Goal: Task Accomplishment & Management: Manage account settings

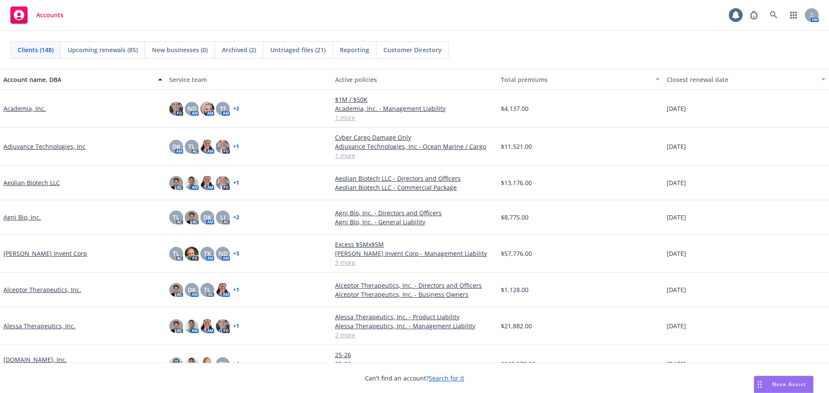
click at [301, 38] on div "Clients (148) Upcoming renewals (85) New businesses (0) Archived (2) Untriaged …" at bounding box center [414, 50] width 829 height 38
click at [306, 56] on div "Untriaged files (21)" at bounding box center [297, 50] width 69 height 16
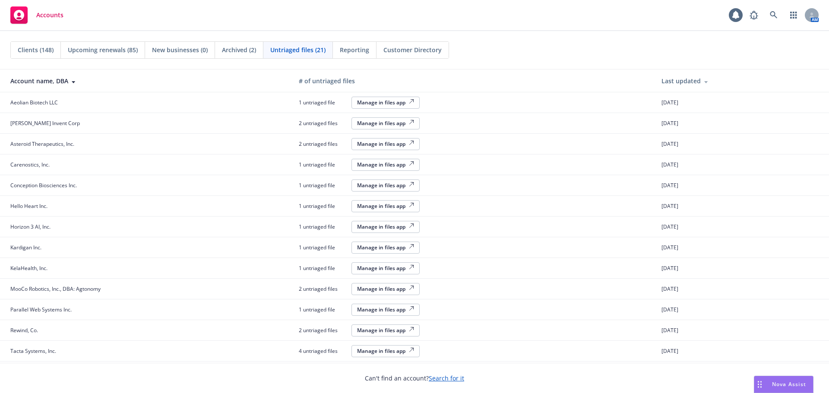
click at [381, 168] on div "Manage in files app" at bounding box center [385, 164] width 57 height 7
click at [768, 13] on link at bounding box center [773, 14] width 17 height 17
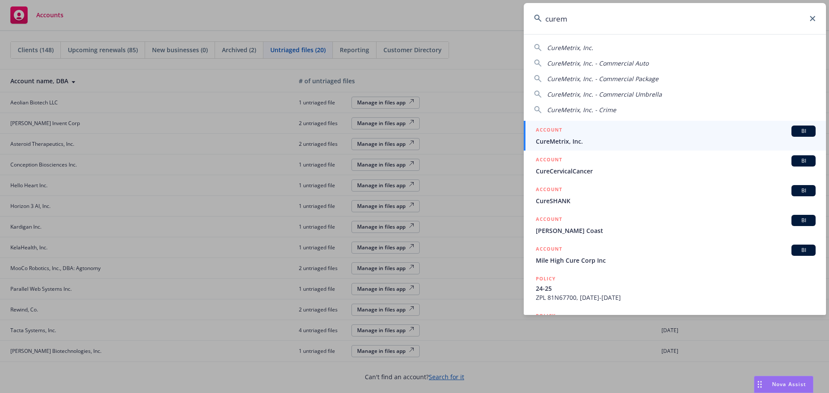
type input "curem"
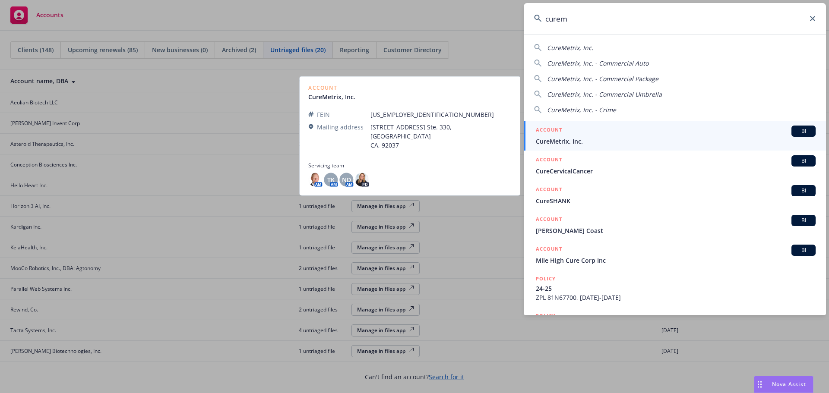
click at [606, 142] on span "CureMetrix, Inc." at bounding box center [676, 141] width 280 height 9
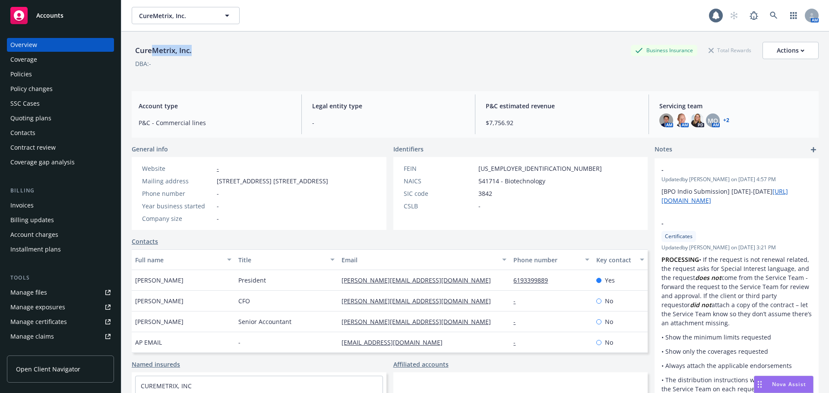
drag, startPoint x: 182, startPoint y: 50, endPoint x: 146, endPoint y: 53, distance: 35.5
click at [147, 53] on div "CureMetrix, Inc." at bounding box center [163, 50] width 63 height 11
click at [139, 53] on div "CureMetrix, Inc." at bounding box center [163, 50] width 63 height 11
drag, startPoint x: 136, startPoint y: 51, endPoint x: 188, endPoint y: 48, distance: 52.3
click at [188, 48] on div "CureMetrix, Inc." at bounding box center [163, 50] width 63 height 11
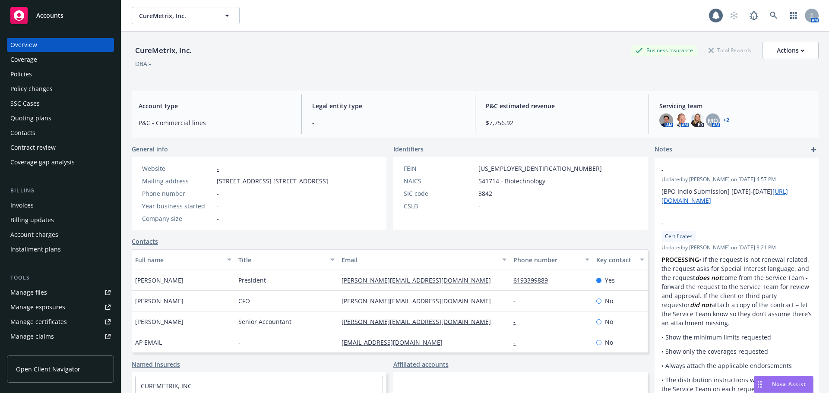
click at [191, 48] on div "CureMetrix, Inc." at bounding box center [163, 50] width 63 height 11
drag, startPoint x: 191, startPoint y: 48, endPoint x: 143, endPoint y: 50, distance: 47.9
click at [143, 50] on div "CureMetrix, Inc." at bounding box center [163, 50] width 63 height 11
click at [45, 124] on div "Quoting plans" at bounding box center [30, 118] width 41 height 14
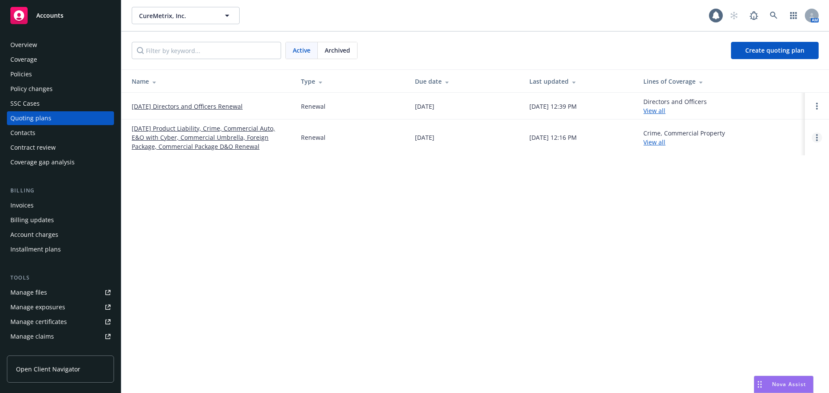
click at [819, 134] on link "Open options" at bounding box center [816, 137] width 10 height 10
click at [783, 80] on span "Copy logging email" at bounding box center [772, 79] width 76 height 8
click at [175, 8] on button "CureMetrix, Inc." at bounding box center [186, 15] width 108 height 17
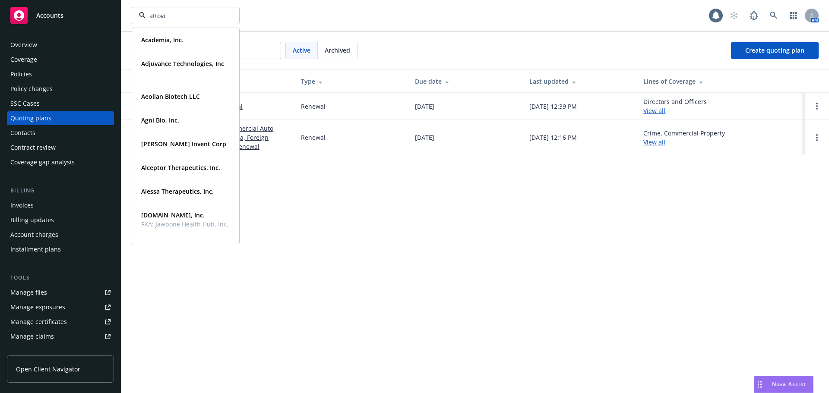
type input "attovia"
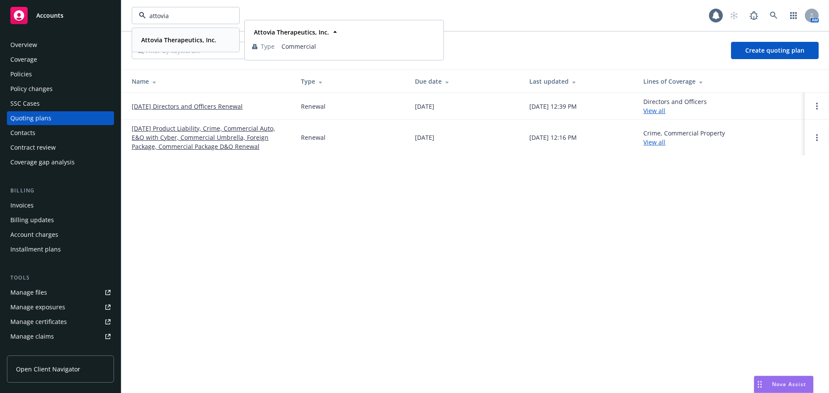
click at [185, 42] on strong "Attovia Therapeutics, Inc." at bounding box center [178, 40] width 75 height 8
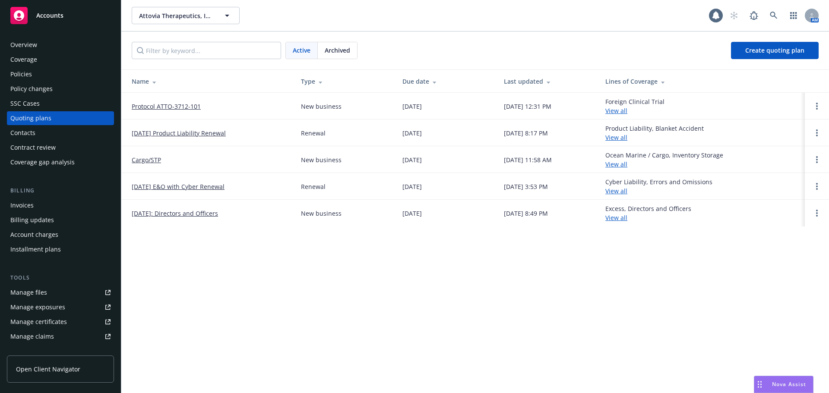
click at [69, 46] on div "Overview" at bounding box center [60, 45] width 100 height 14
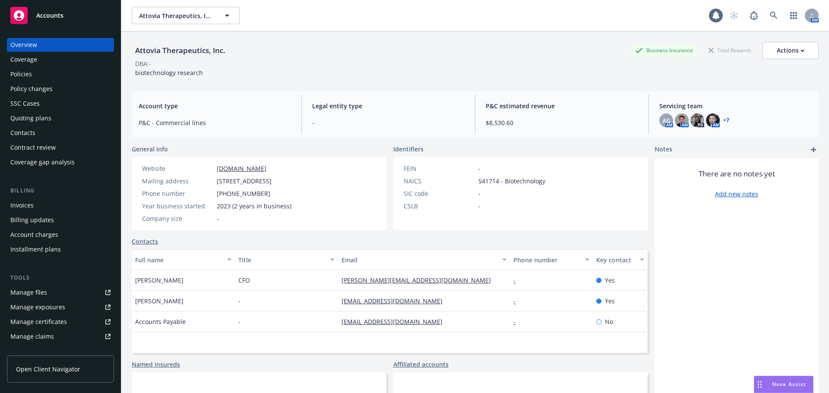
click at [49, 66] on div "Coverage" at bounding box center [60, 60] width 100 height 14
click at [50, 77] on div "Policies" at bounding box center [60, 74] width 100 height 14
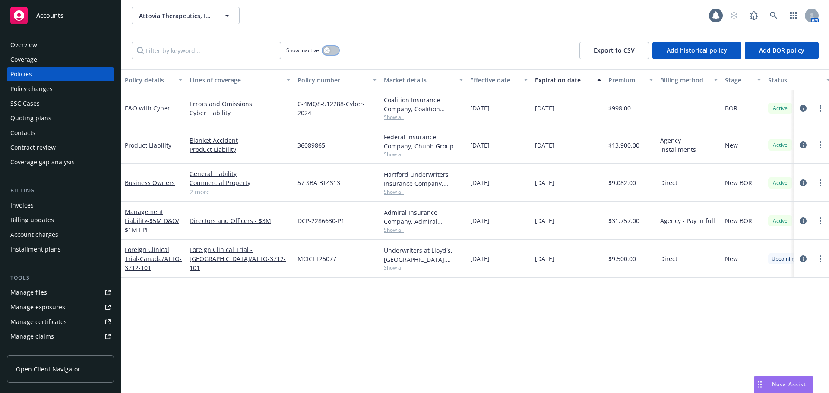
click at [338, 49] on button "button" at bounding box center [330, 50] width 16 height 9
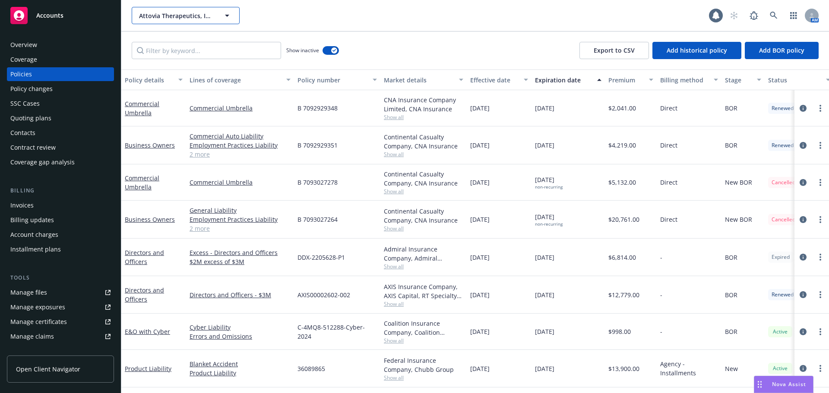
drag, startPoint x: 172, startPoint y: 18, endPoint x: 186, endPoint y: 21, distance: 14.1
click at [172, 18] on span "Attovia Therapeutics, Inc." at bounding box center [176, 15] width 75 height 9
click at [195, 17] on span "Attovia Therapeutics, Inc." at bounding box center [176, 15] width 75 height 9
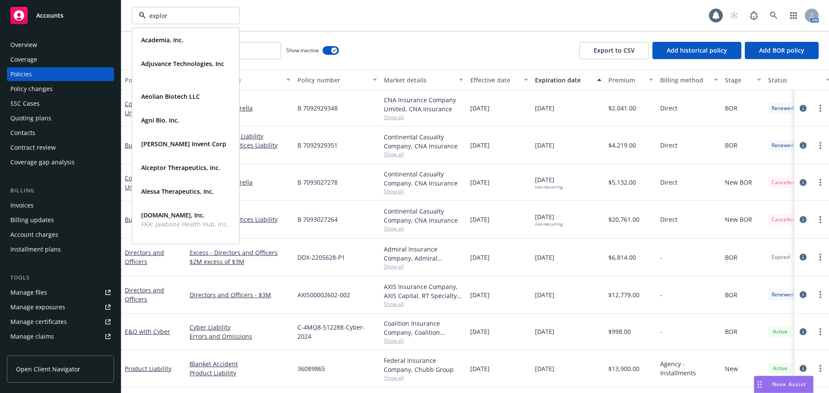
type input "explora"
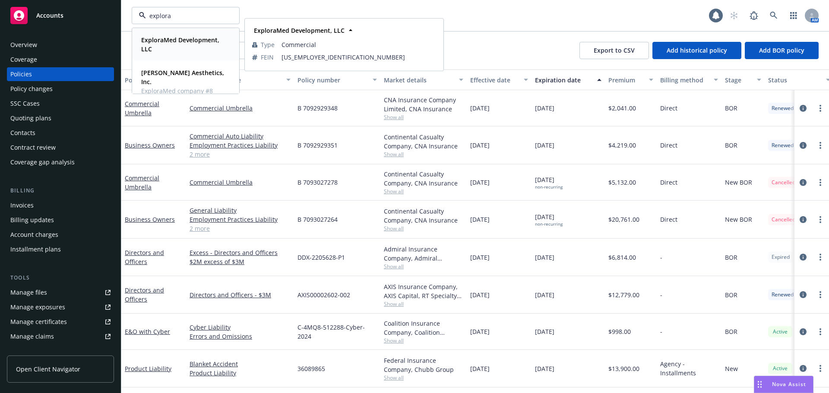
click at [191, 46] on span "ExploraMed Development, LLC" at bounding box center [184, 44] width 87 height 18
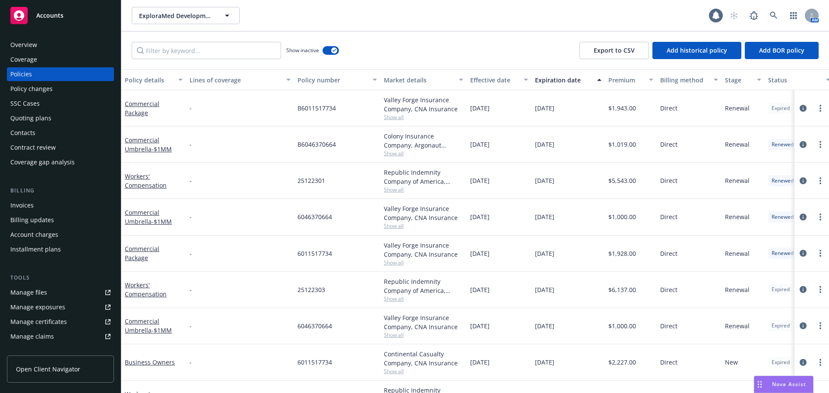
click at [60, 106] on div "SSC Cases" at bounding box center [60, 104] width 100 height 14
click at [58, 120] on div "Quoting plans" at bounding box center [60, 118] width 100 height 14
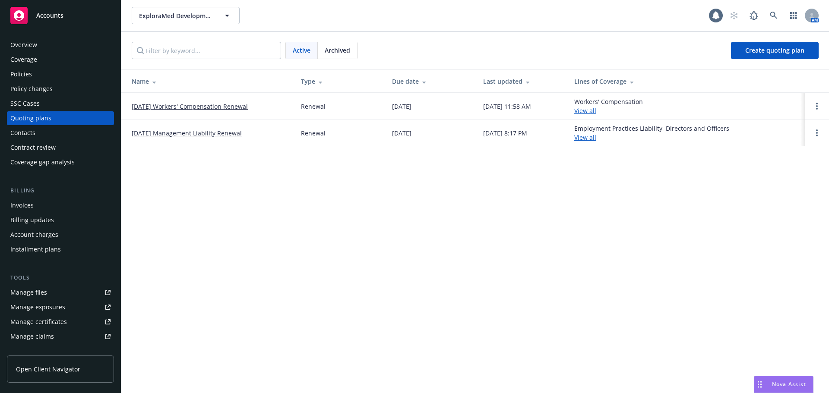
click at [229, 104] on link "10/01/25 Workers' Compensation Renewal" at bounding box center [190, 106] width 116 height 9
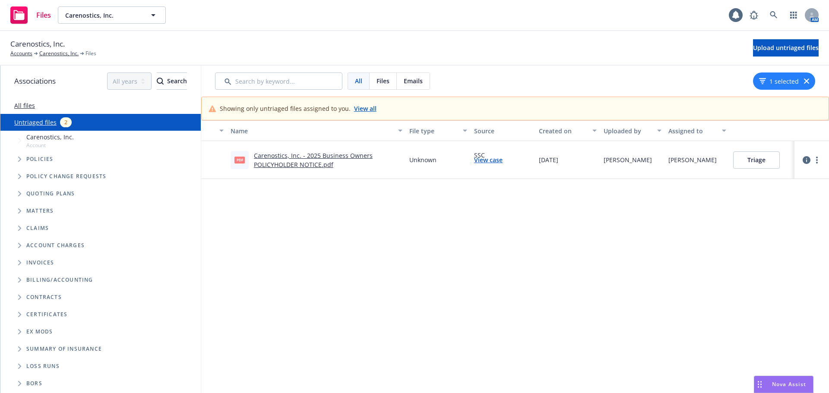
click at [742, 158] on button "Triage" at bounding box center [756, 159] width 47 height 17
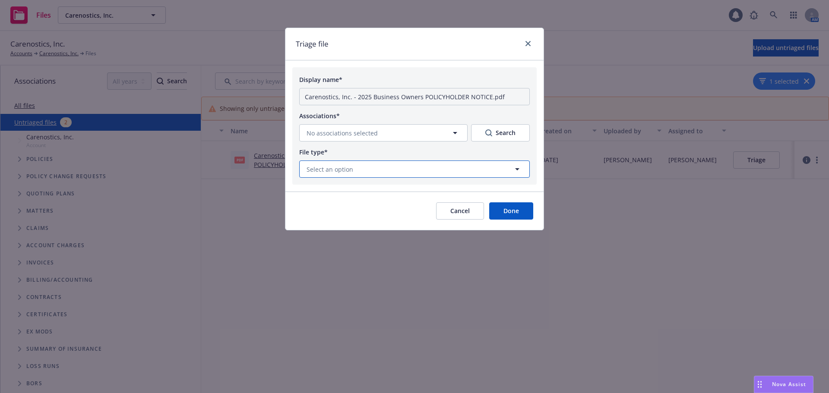
click at [388, 170] on button "Select an option" at bounding box center [414, 169] width 230 height 17
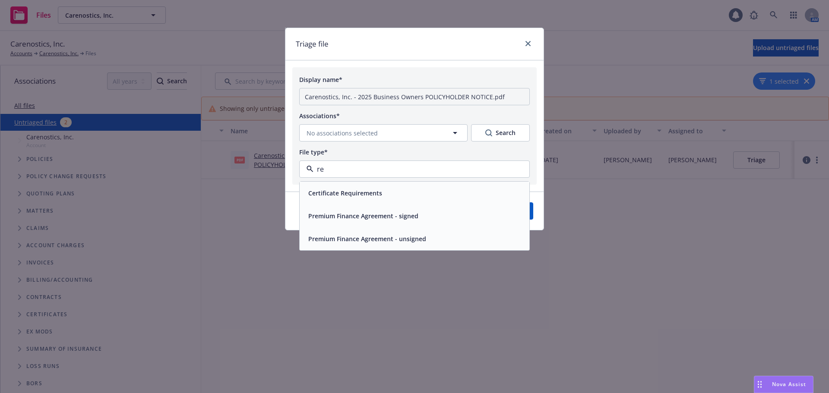
type input "r"
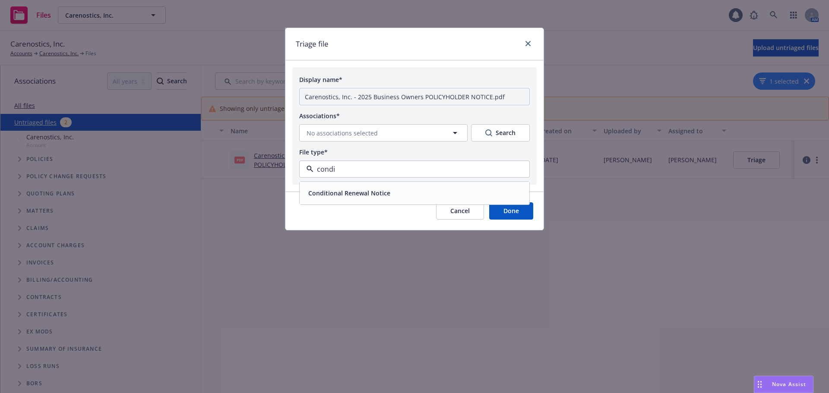
type input "condit"
click at [357, 193] on span "Conditional Renewal Notice" at bounding box center [349, 193] width 82 height 9
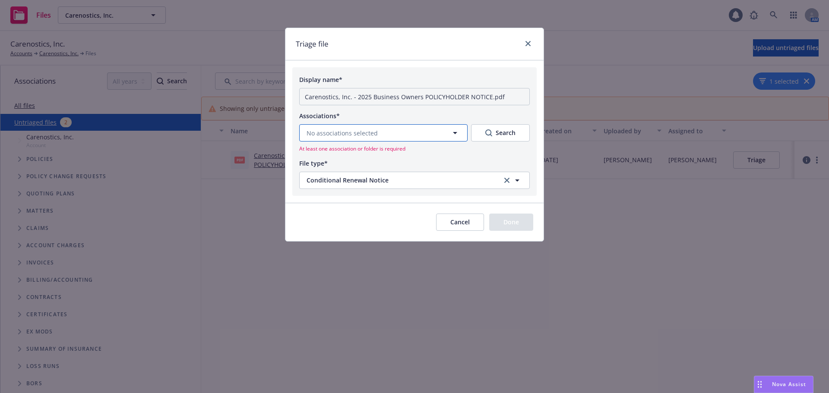
click at [386, 135] on button "No associations selected" at bounding box center [383, 132] width 168 height 17
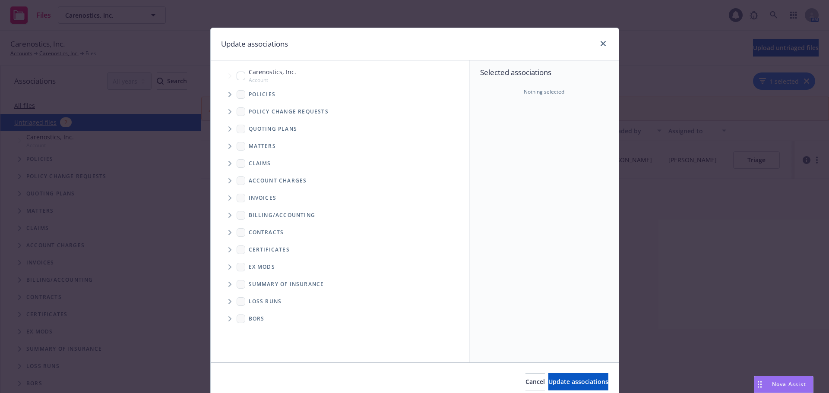
click at [223, 129] on span "Tree Example" at bounding box center [230, 129] width 14 height 14
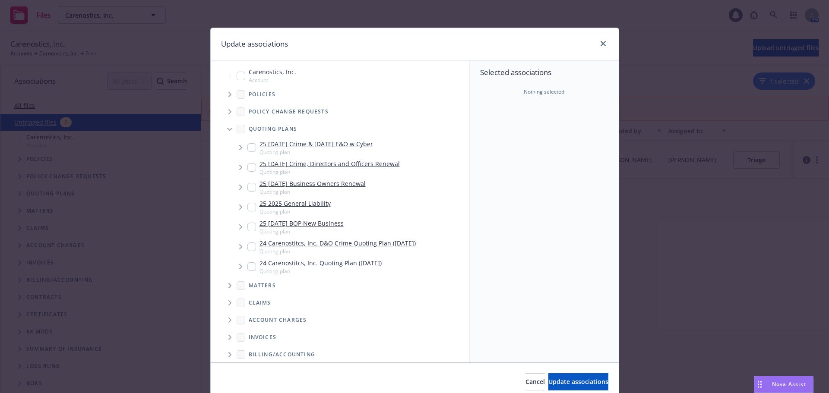
click at [247, 186] on input "Tree Example" at bounding box center [251, 187] width 9 height 9
checkbox input "true"
click at [555, 383] on span "Update associations" at bounding box center [578, 382] width 60 height 8
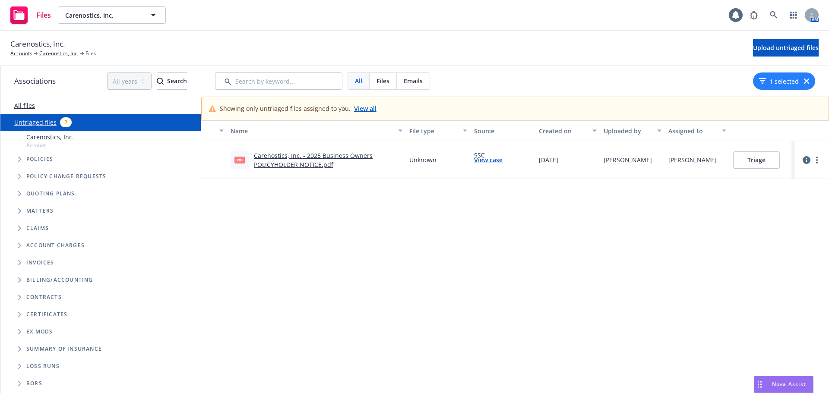
click at [760, 160] on button "Triage" at bounding box center [756, 159] width 47 height 17
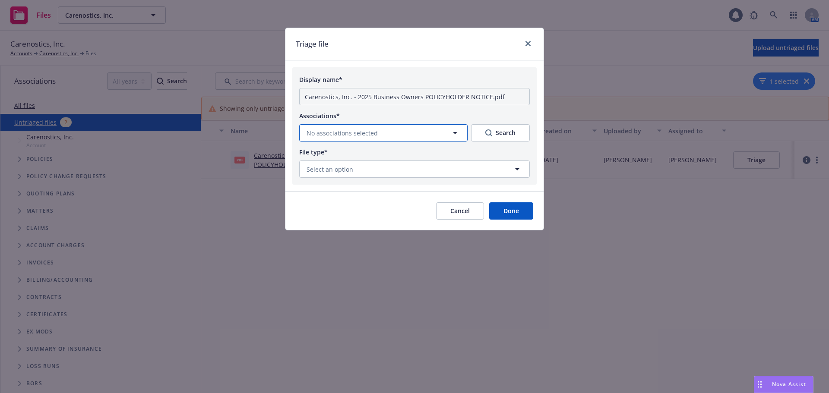
click at [422, 141] on button "No associations selected" at bounding box center [383, 132] width 168 height 17
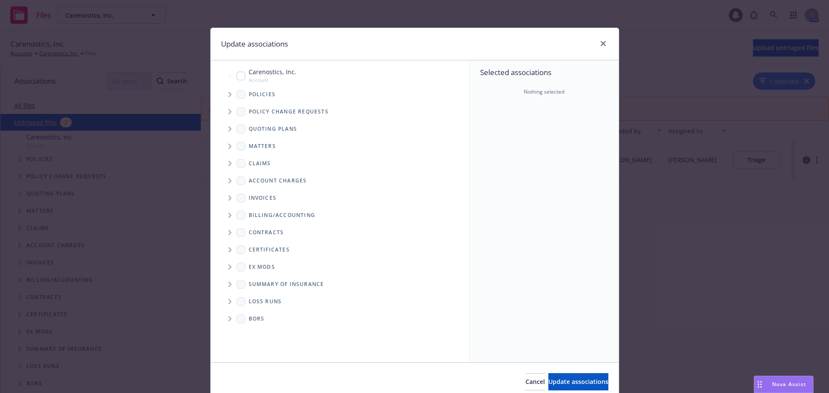
click at [223, 129] on span "Tree Example" at bounding box center [230, 129] width 14 height 14
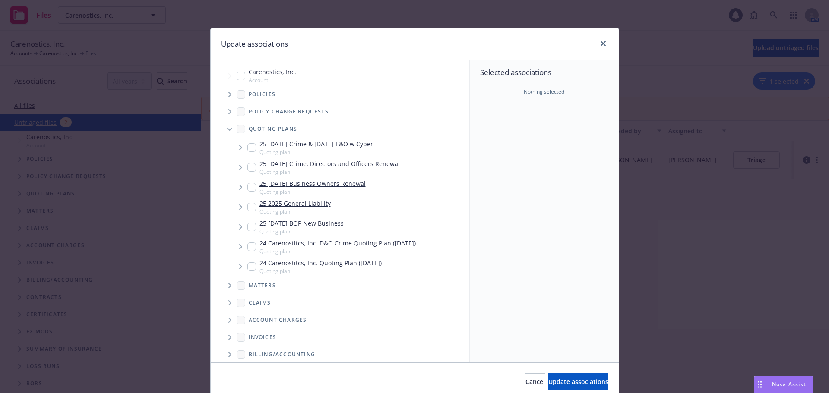
click at [247, 185] on input "Tree Example" at bounding box center [251, 187] width 9 height 9
checkbox input "true"
click at [561, 379] on span "Update associations" at bounding box center [578, 382] width 60 height 8
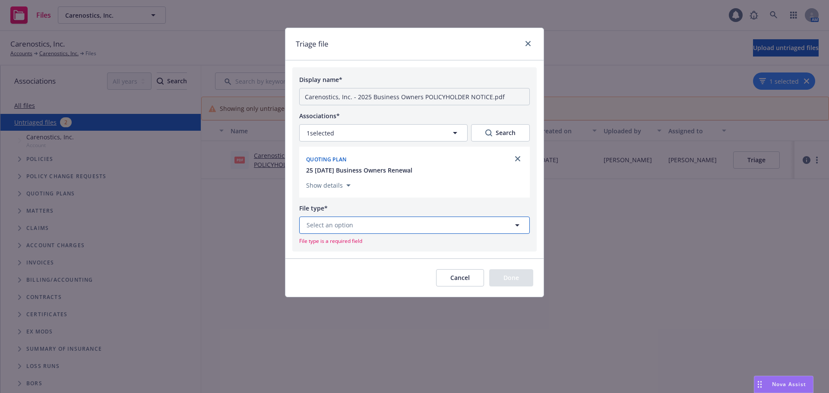
click at [425, 223] on button "Select an option" at bounding box center [414, 225] width 230 height 17
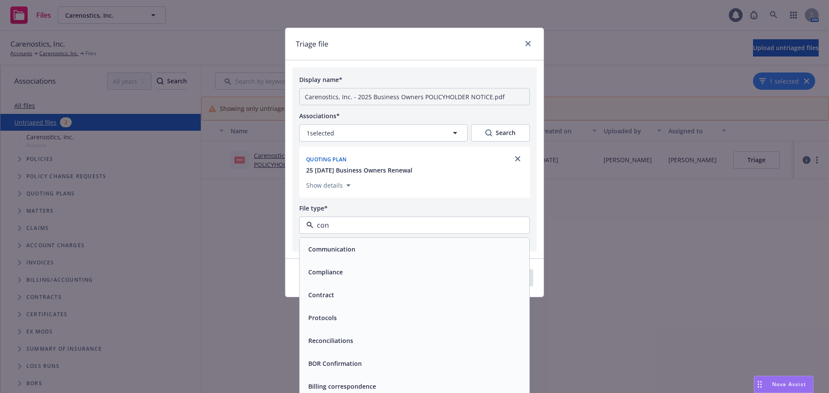
type input "cond"
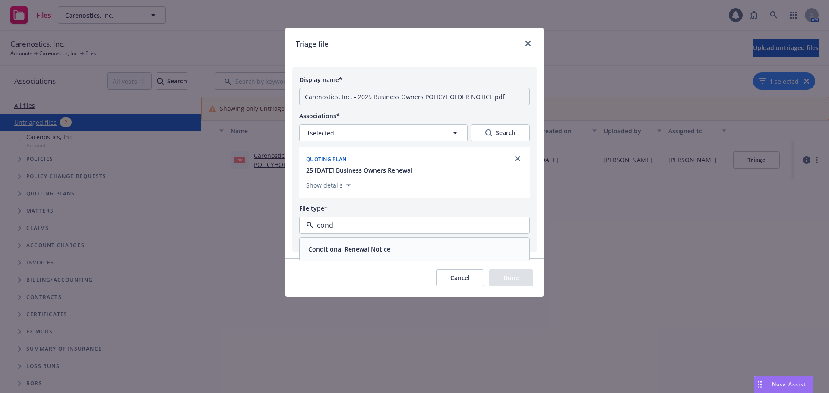
click at [419, 243] on div "Conditional Renewal Notice" at bounding box center [414, 249] width 219 height 13
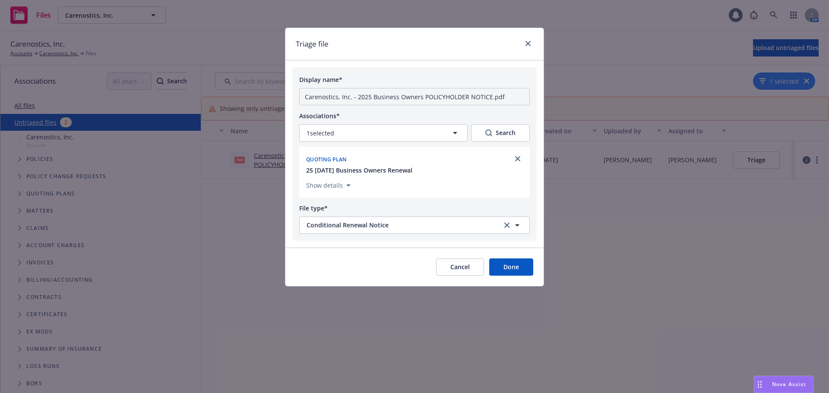
click at [514, 274] on button "Done" at bounding box center [511, 266] width 44 height 17
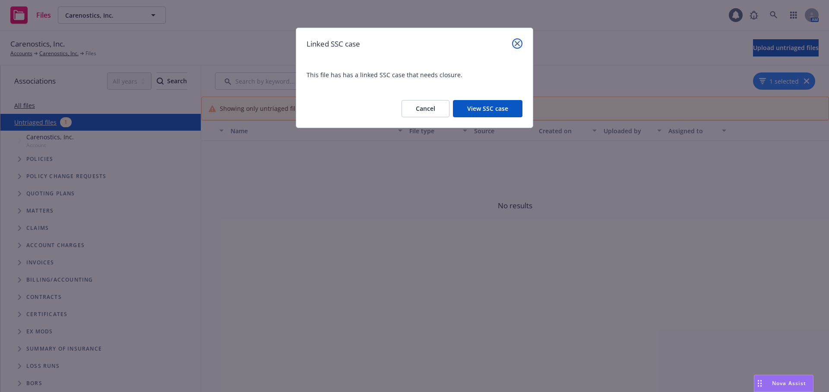
click at [517, 44] on icon "close" at bounding box center [516, 43] width 5 height 5
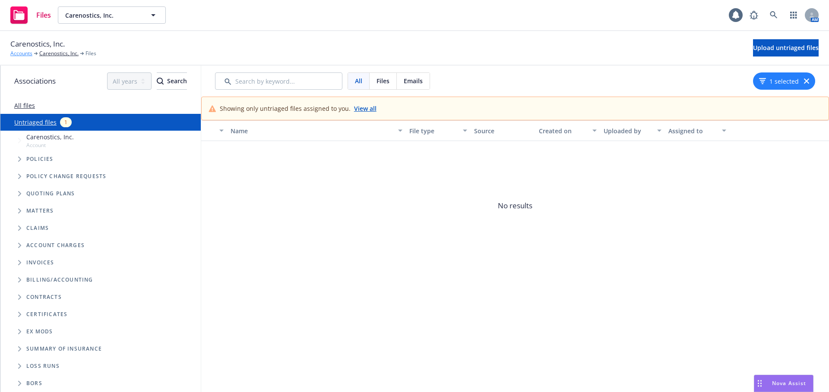
click at [12, 53] on link "Accounts" at bounding box center [21, 54] width 22 height 8
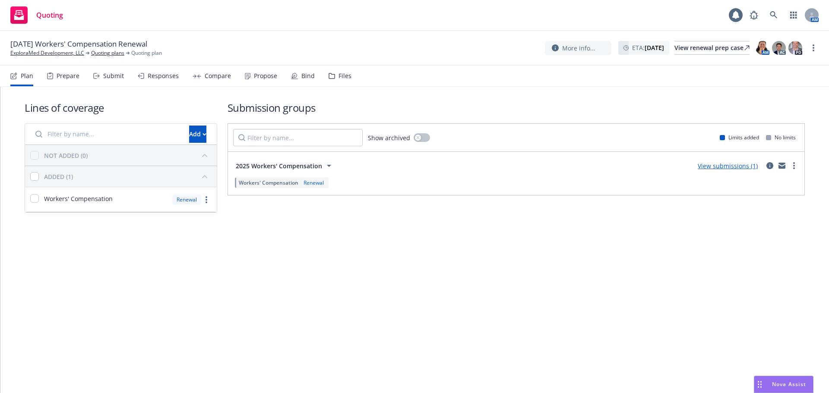
click at [341, 72] on div "Files" at bounding box center [344, 75] width 13 height 7
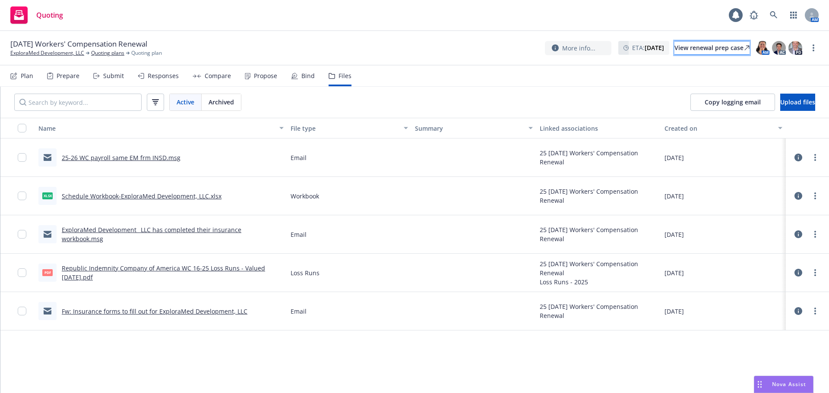
click at [692, 43] on div "View renewal prep case" at bounding box center [711, 47] width 75 height 13
click at [57, 55] on link "ExploraMed Development, LLC" at bounding box center [47, 53] width 74 height 8
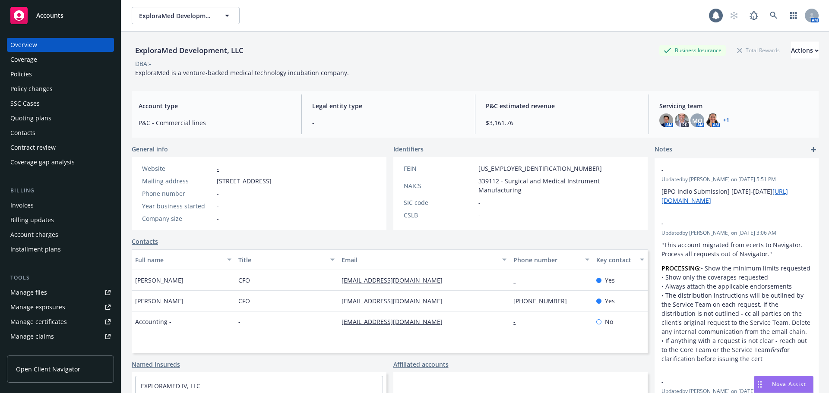
click at [38, 67] on div "Overview Coverage Policies Policy changes SSC Cases Quoting plans Contacts Cont…" at bounding box center [60, 103] width 107 height 131
click at [791, 49] on div "Actions" at bounding box center [805, 50] width 28 height 16
click at [597, 48] on div "ExploraMed Development, LLC Business Insurance Total Rewards Actions Actions Ed…" at bounding box center [475, 50] width 687 height 17
click at [799, 50] on button "Actions" at bounding box center [805, 50] width 28 height 17
click at [523, 32] on div "ExploraMed Development, LLC Business Insurance Total Rewards Actions Actions Ed…" at bounding box center [475, 58] width 687 height 53
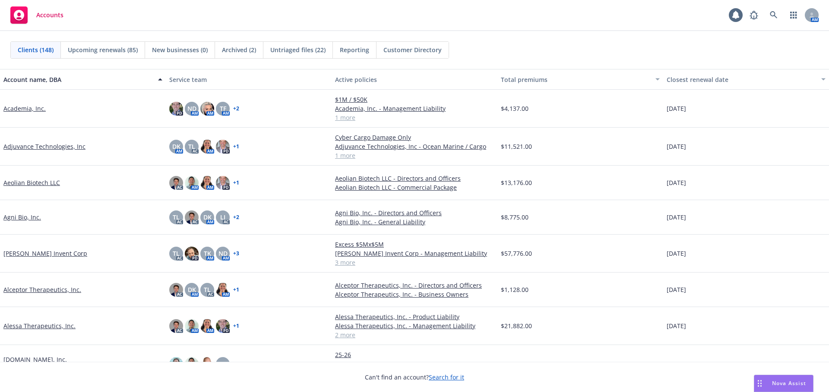
click at [311, 59] on div "Clients (148) Upcoming renewals (85) New businesses (0) Archived (2) Untriaged …" at bounding box center [414, 50] width 829 height 38
click at [302, 56] on div "Untriaged files (22)" at bounding box center [297, 50] width 69 height 16
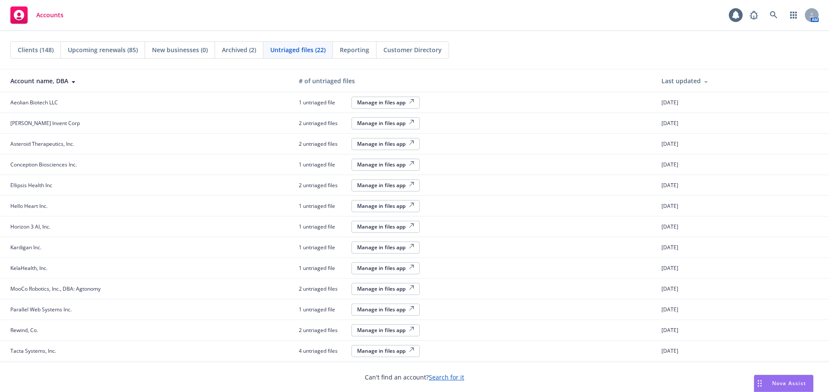
click at [39, 51] on span "Clients (148)" at bounding box center [36, 49] width 36 height 9
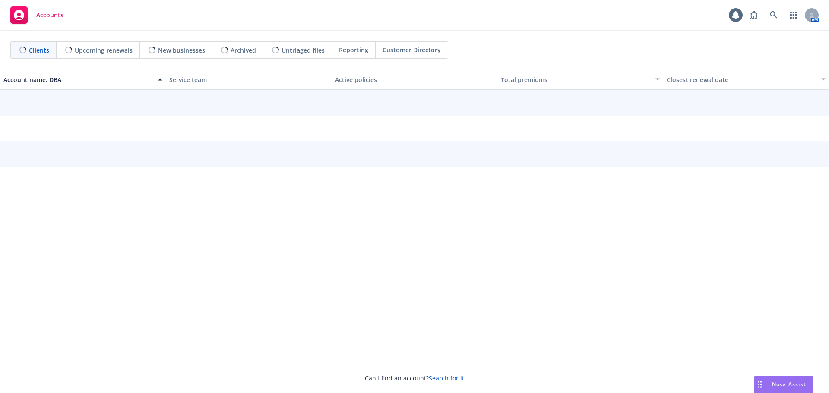
click at [783, 16] on div "AM" at bounding box center [781, 14] width 73 height 17
click at [775, 18] on icon at bounding box center [773, 15] width 8 height 8
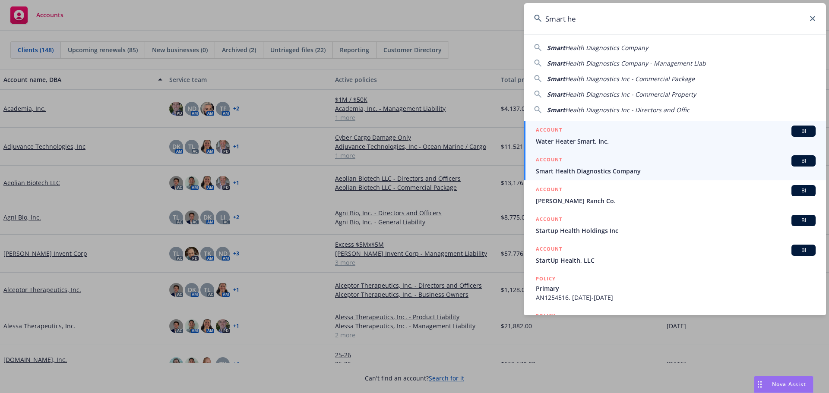
type input "Smart he"
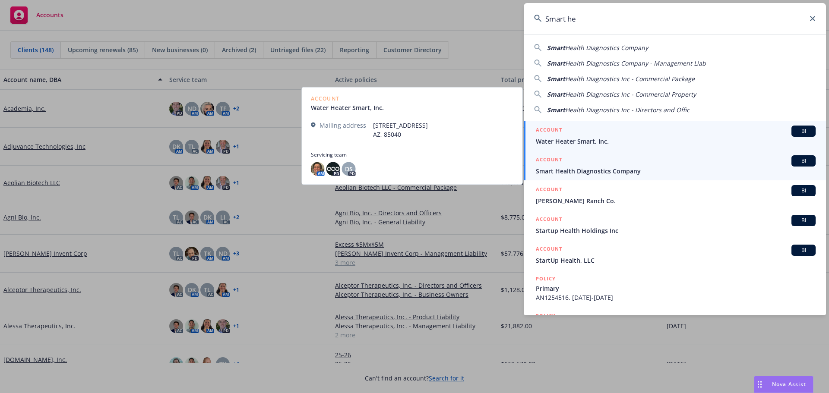
click at [623, 171] on span "Smart Health Diagnostics Company" at bounding box center [676, 171] width 280 height 9
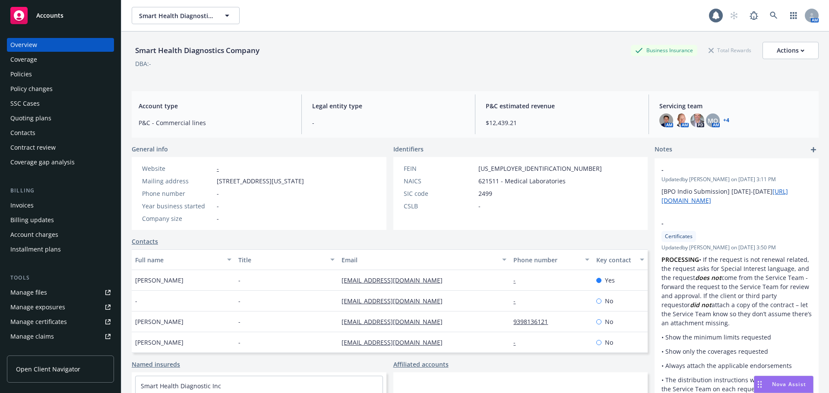
click at [58, 76] on div "Policies" at bounding box center [60, 74] width 100 height 14
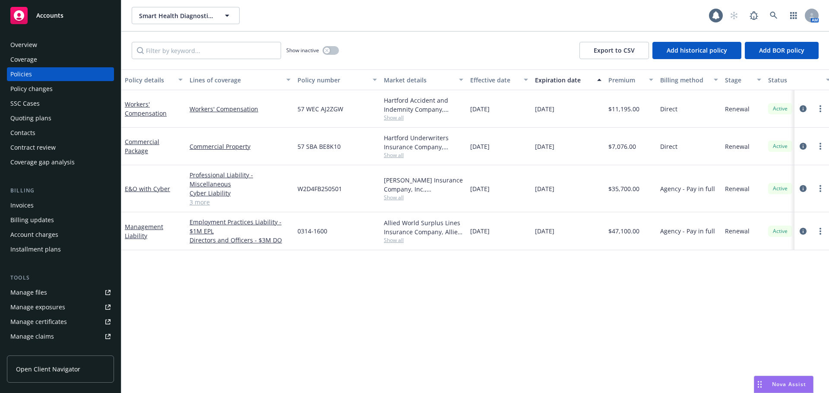
click at [62, 46] on div "Overview" at bounding box center [60, 45] width 100 height 14
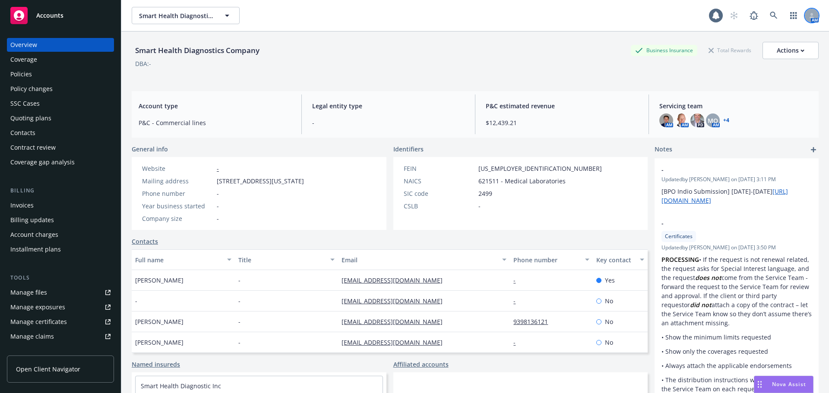
click at [807, 13] on div at bounding box center [811, 16] width 14 height 14
click at [661, 120] on img at bounding box center [666, 120] width 14 height 14
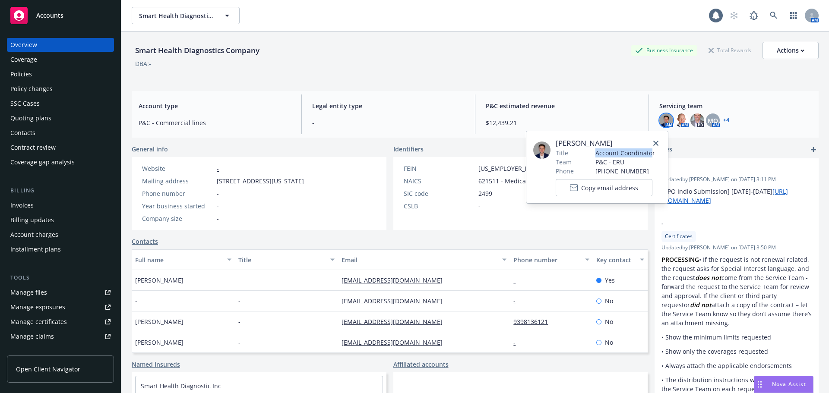
drag, startPoint x: 587, startPoint y: 151, endPoint x: 650, endPoint y: 154, distance: 63.6
click at [650, 154] on tr "Title Account Coordinator" at bounding box center [604, 152] width 99 height 9
click at [658, 156] on div "Cameron Hardwick Title Account Coordinator Team P&C - ERU Phone (650) 586-3215 …" at bounding box center [597, 167] width 128 height 58
drag, startPoint x: 656, startPoint y: 153, endPoint x: 580, endPoint y: 153, distance: 76.0
click at [599, 161] on div "Cameron Hardwick Title Account Coordinator Team P&C - ERU Phone (650) 586-3215 …" at bounding box center [597, 167] width 128 height 58
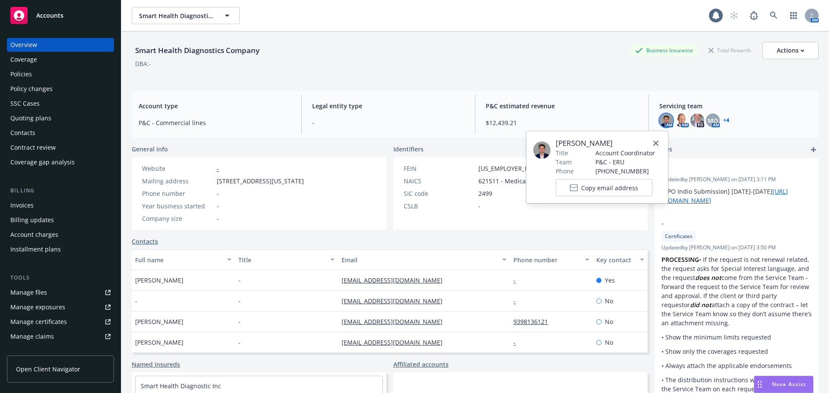
click at [564, 152] on span "Title" at bounding box center [561, 152] width 13 height 9
drag, startPoint x: 564, startPoint y: 152, endPoint x: 577, endPoint y: 142, distance: 16.8
click at [564, 152] on span "Title" at bounding box center [561, 152] width 13 height 9
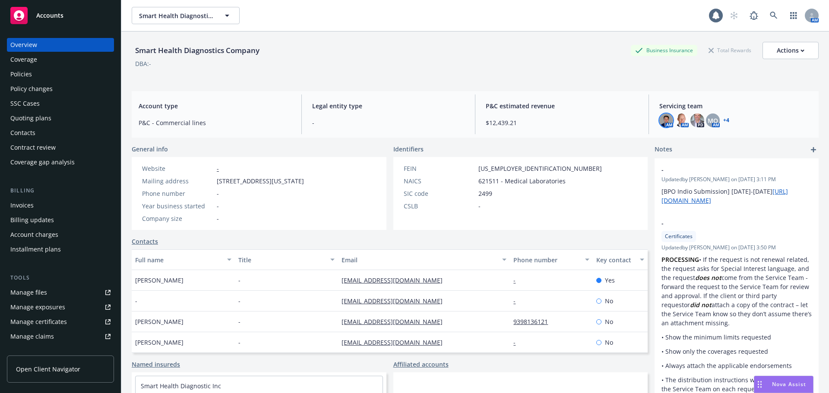
click at [682, 65] on div "DBA: -" at bounding box center [475, 63] width 687 height 9
click at [676, 117] on img at bounding box center [682, 120] width 14 height 14
click at [551, 151] on img at bounding box center [556, 150] width 17 height 17
click at [668, 142] on link "close" at bounding box center [671, 143] width 10 height 10
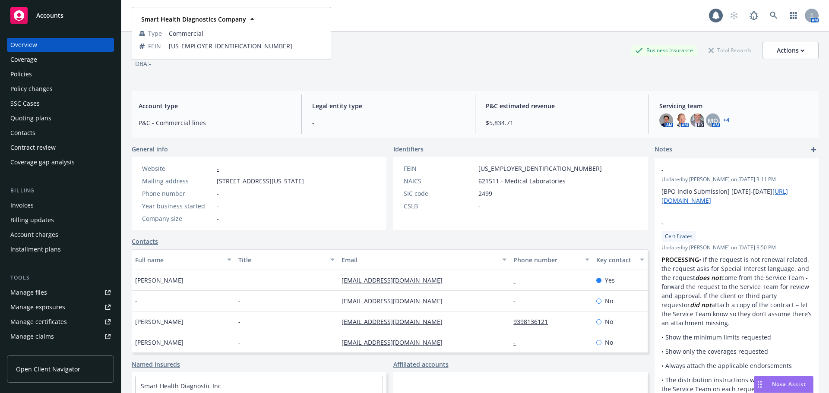
click at [202, 14] on div "Smart Health Diagnostics Company" at bounding box center [193, 19] width 110 height 13
click at [573, 123] on span "$5,834.71" at bounding box center [561, 122] width 152 height 9
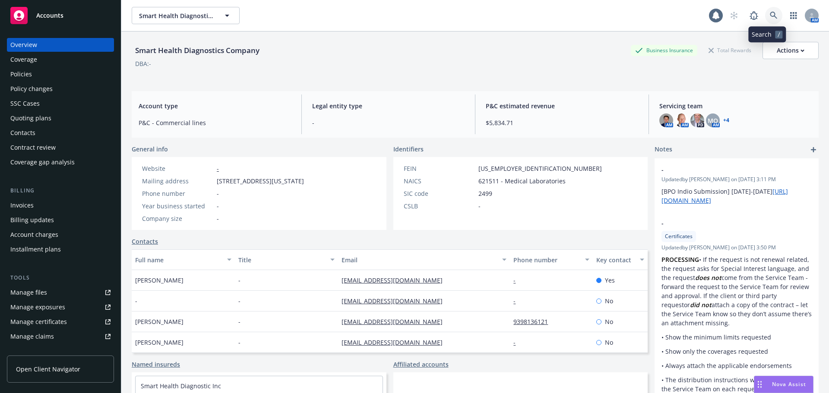
click at [768, 8] on link at bounding box center [773, 15] width 17 height 17
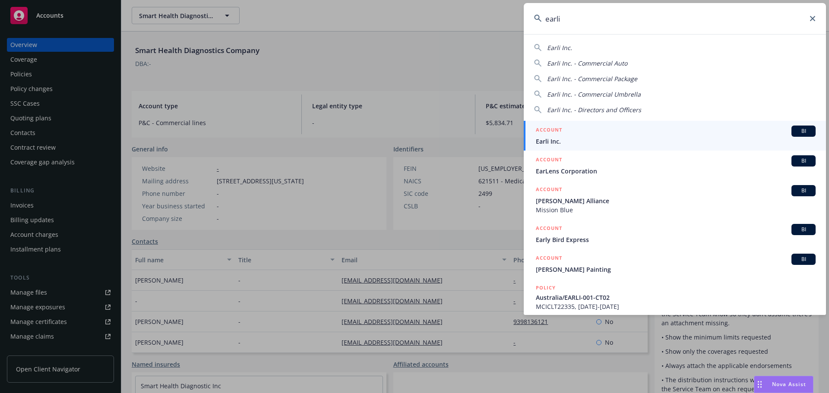
type input "earli"
click at [630, 130] on div "ACCOUNT BI" at bounding box center [676, 131] width 280 height 11
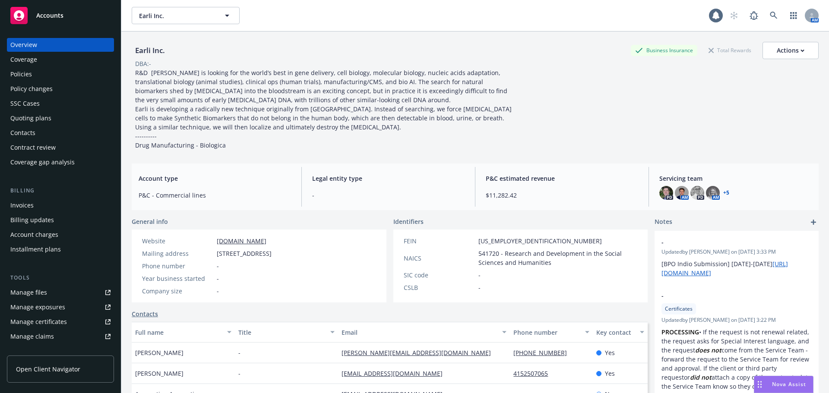
click at [68, 79] on div "Policies" at bounding box center [60, 74] width 100 height 14
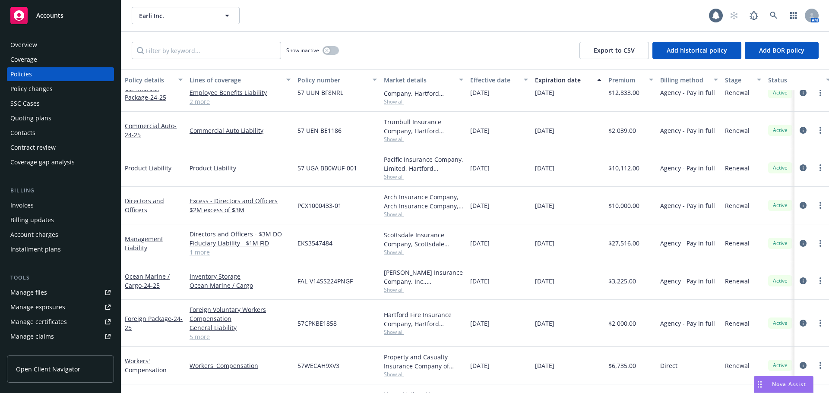
scroll to position [86, 0]
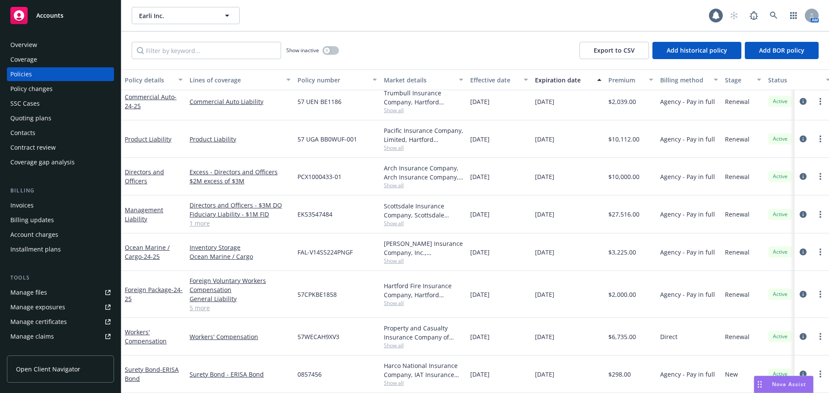
click at [60, 122] on div "Quoting plans" at bounding box center [60, 118] width 100 height 14
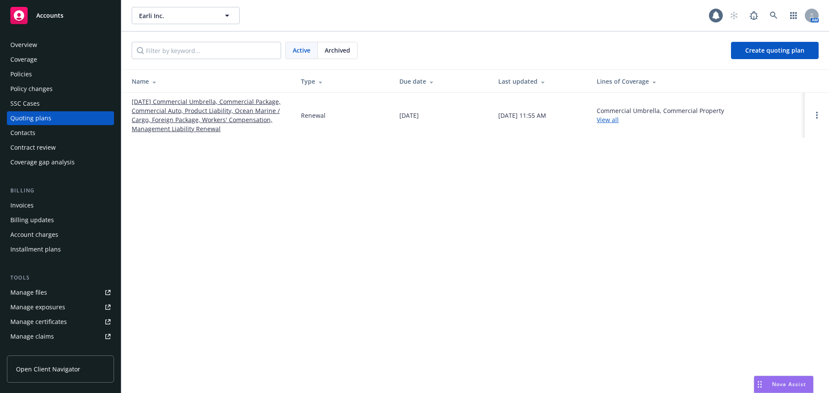
click at [812, 119] on div at bounding box center [816, 115] width 10 height 10
click at [816, 117] on icon "Open options" at bounding box center [817, 115] width 2 height 7
click at [771, 54] on span "Copy logging email" at bounding box center [772, 57] width 76 height 8
drag, startPoint x: 66, startPoint y: 42, endPoint x: 480, endPoint y: 97, distance: 418.3
click at [66, 42] on div "Overview" at bounding box center [60, 45] width 100 height 14
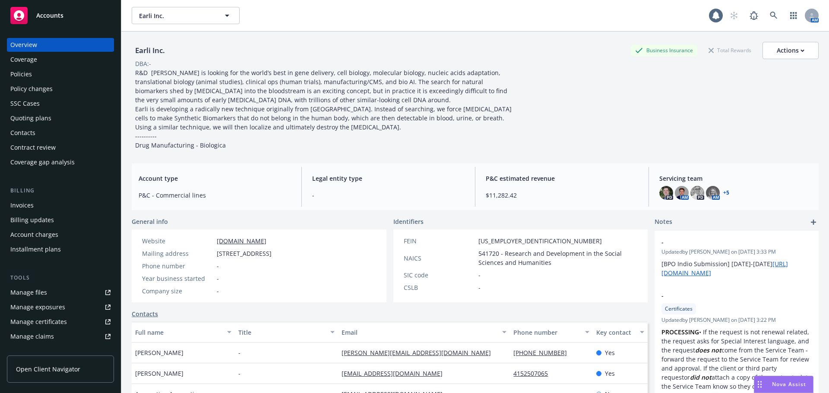
click at [723, 195] on link "+ 5" at bounding box center [726, 192] width 6 height 5
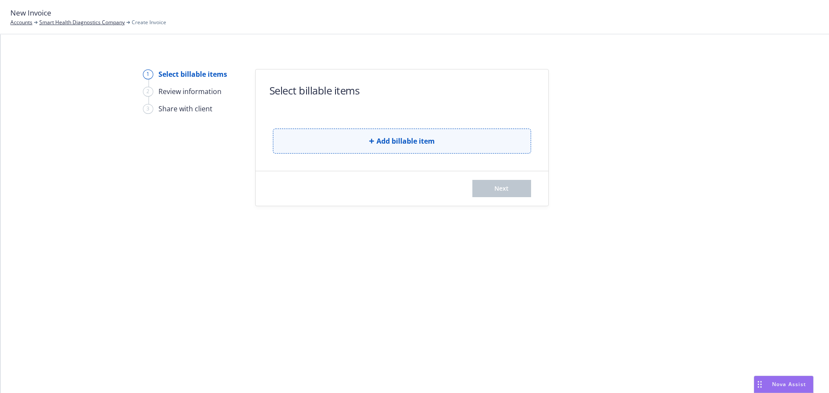
click at [416, 148] on button "Add billable item" at bounding box center [402, 141] width 258 height 25
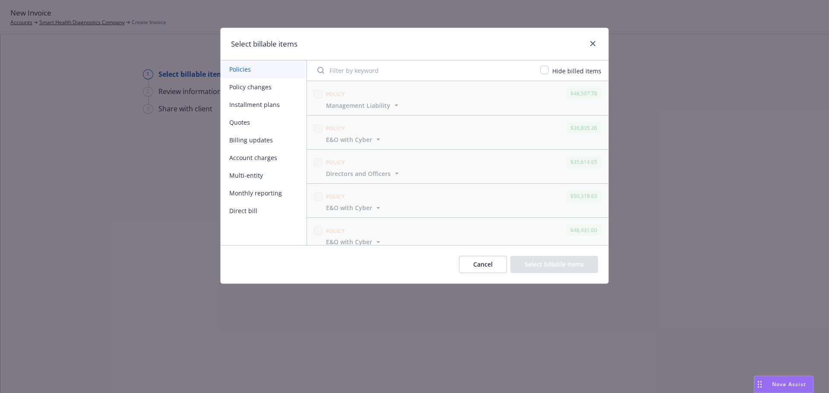
click at [276, 90] on button "Policy changes" at bounding box center [264, 87] width 86 height 18
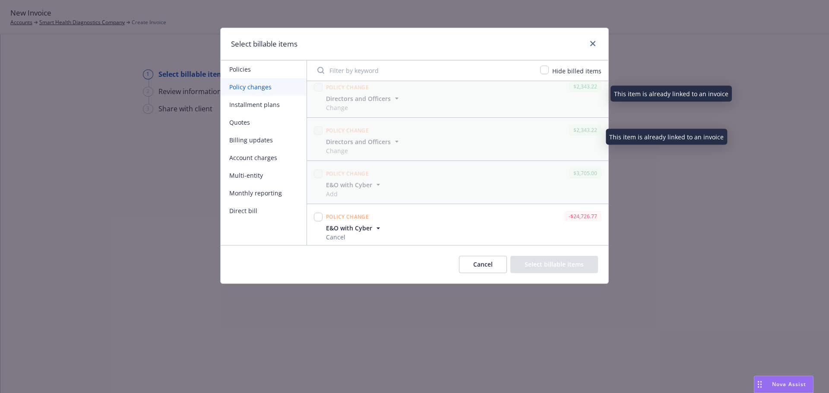
scroll to position [9, 0]
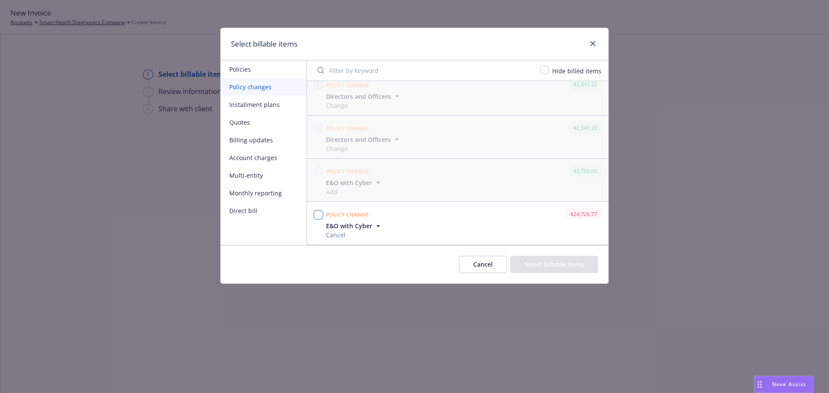
click at [317, 215] on input "checkbox" at bounding box center [318, 215] width 9 height 9
checkbox input "true"
click at [537, 271] on button "Select billable items" at bounding box center [554, 264] width 88 height 17
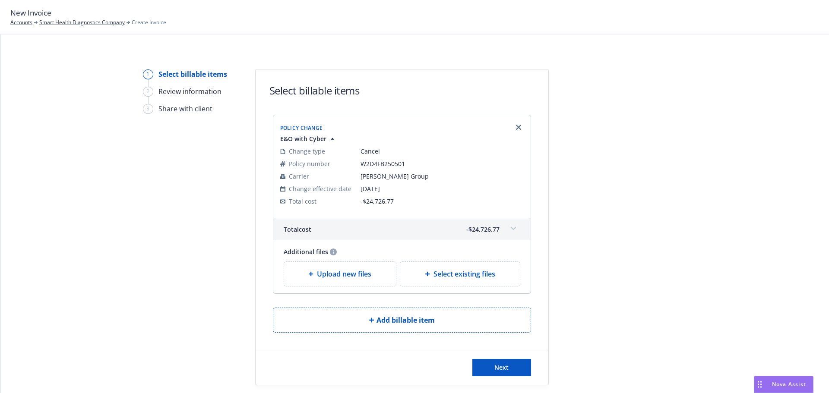
scroll to position [27, 0]
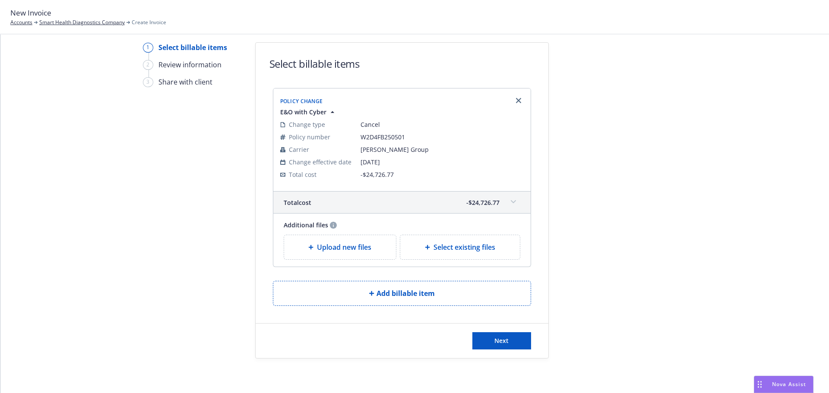
click at [445, 251] on span "Select existing files" at bounding box center [464, 247] width 62 height 10
select select "Invoice - Third Party"
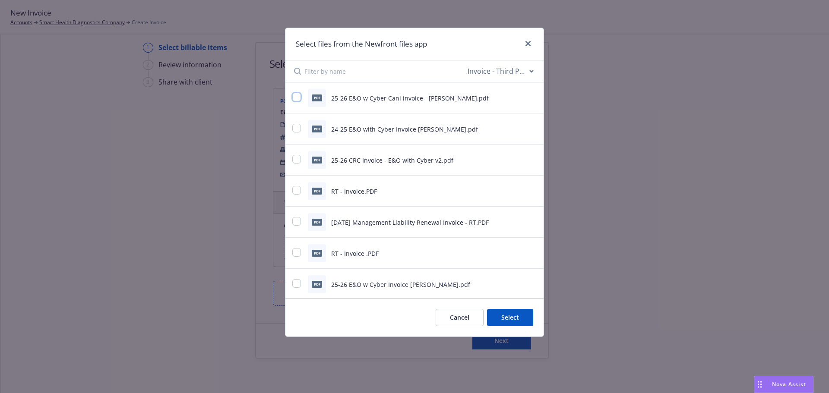
click at [300, 97] on input "checkbox" at bounding box center [296, 97] width 9 height 9
checkbox input "true"
click at [527, 326] on button "Select 1 file" at bounding box center [502, 317] width 62 height 17
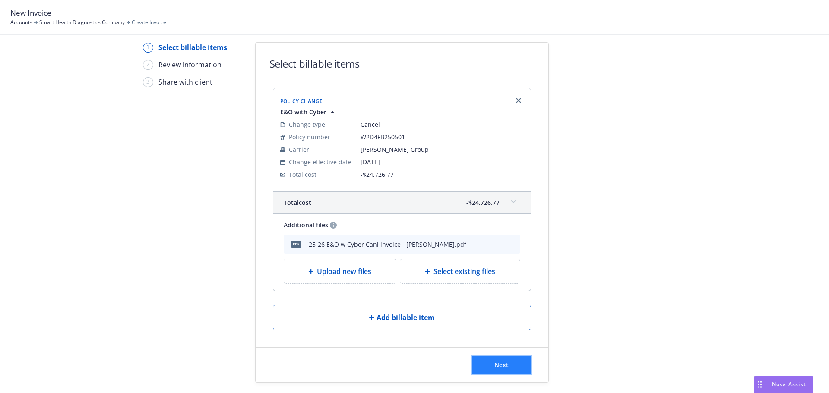
click at [515, 357] on button "Next" at bounding box center [501, 364] width 59 height 17
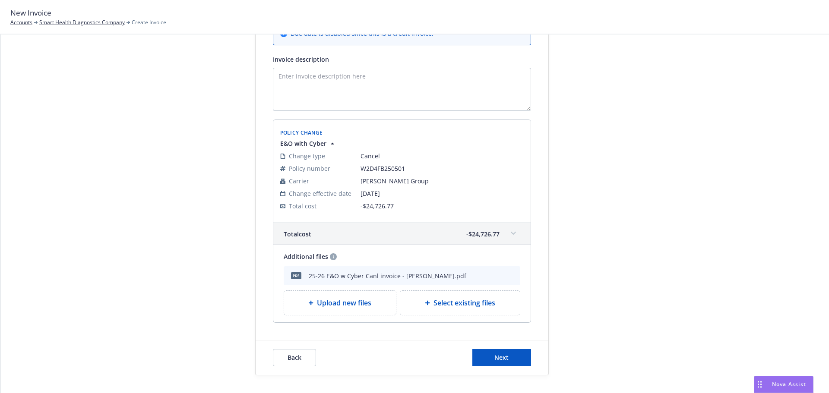
scroll to position [184, 0]
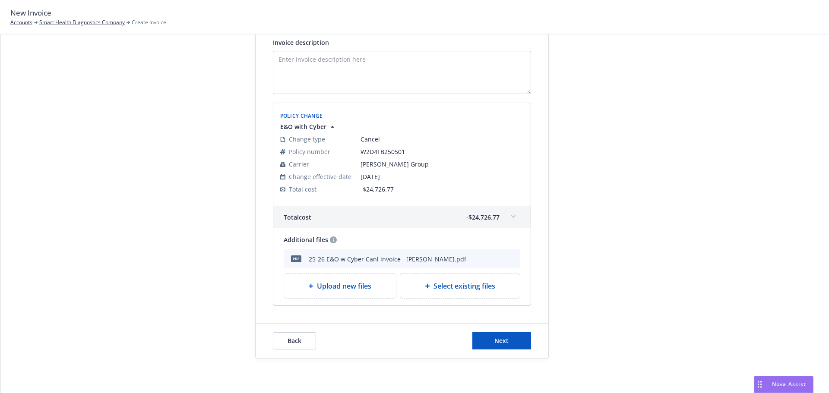
click at [511, 353] on div "Back Next" at bounding box center [401, 341] width 293 height 35
click at [509, 337] on button "Next" at bounding box center [501, 340] width 59 height 17
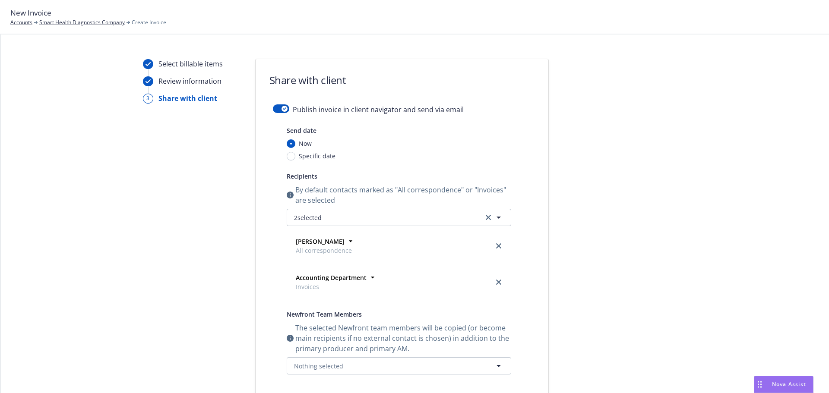
scroll to position [0, 0]
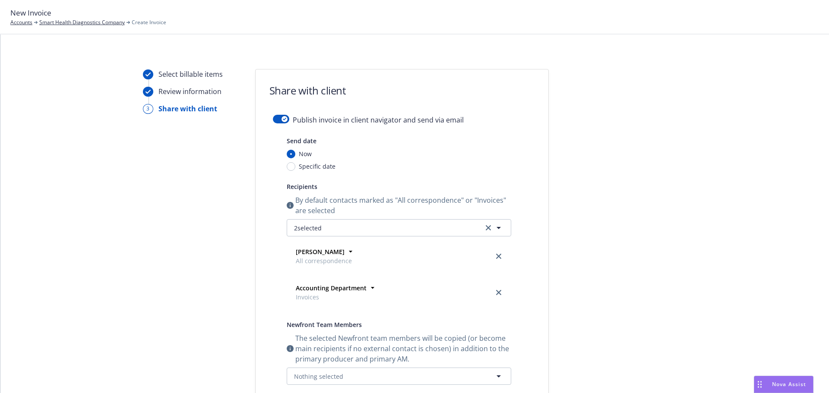
click at [273, 114] on form "Share with client Publish invoice in client navigator and send via email Send d…" at bounding box center [401, 329] width 293 height 521
click at [275, 115] on button "button" at bounding box center [281, 119] width 16 height 9
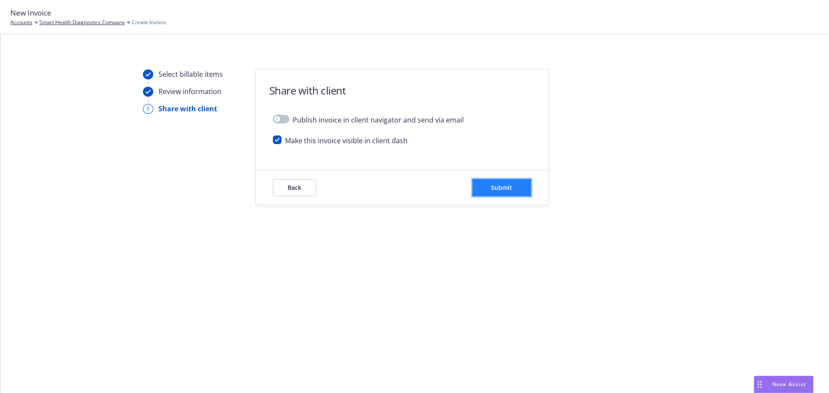
click at [511, 193] on button "Submit" at bounding box center [501, 187] width 59 height 17
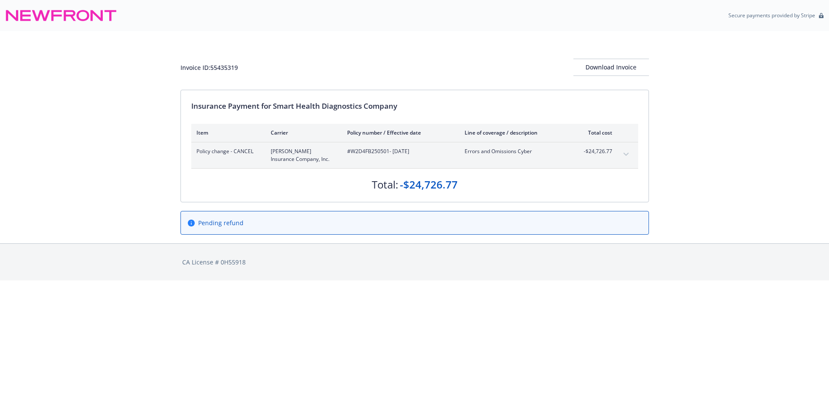
click at [635, 158] on div "Policy change - CANCEL [PERSON_NAME] Insurance Company, Inc. #W2D4FB250501 - [D…" at bounding box center [414, 155] width 447 height 26
click at [629, 156] on button "expand content" at bounding box center [626, 155] width 14 height 14
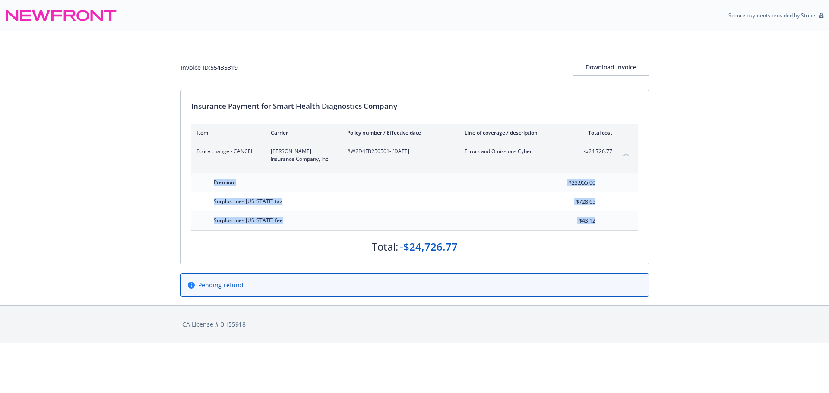
click at [629, 158] on button "collapse content" at bounding box center [626, 155] width 14 height 14
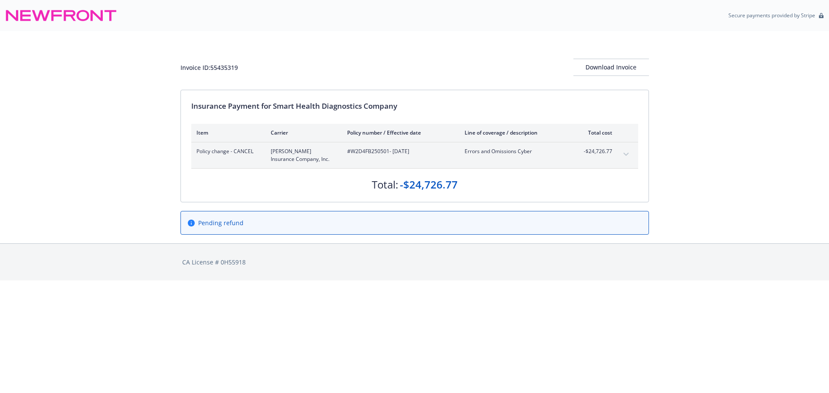
click at [737, 157] on div "Invoice ID: 55435319 Download Invoice Insurance Payment for Smart Health Diagno…" at bounding box center [414, 137] width 829 height 212
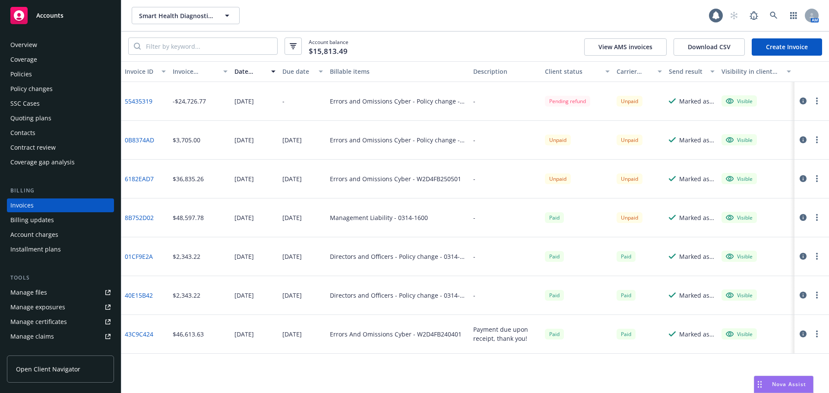
click at [134, 180] on link "6182EAD7" at bounding box center [139, 178] width 29 height 9
drag, startPoint x: 65, startPoint y: 43, endPoint x: 231, endPoint y: 117, distance: 181.4
click at [65, 43] on div "Overview" at bounding box center [60, 45] width 100 height 14
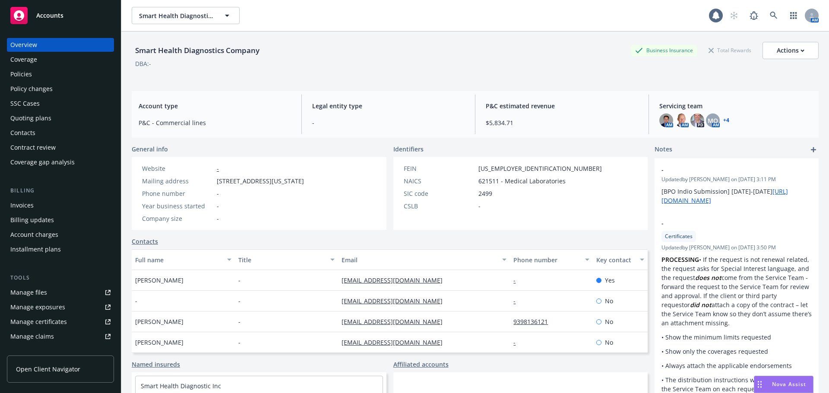
click at [274, 54] on div "Smart Health Diagnostics Company Business Insurance Total Rewards Actions" at bounding box center [475, 50] width 687 height 17
click at [190, 50] on div "Smart Health Diagnostics Company" at bounding box center [197, 50] width 131 height 11
drag, startPoint x: 132, startPoint y: 49, endPoint x: 193, endPoint y: 49, distance: 60.8
click at [137, 48] on div "Smart Health Diagnostics Company" at bounding box center [197, 50] width 131 height 11
click at [180, 49] on div "Smart Health Diagnostics Company" at bounding box center [197, 50] width 131 height 11
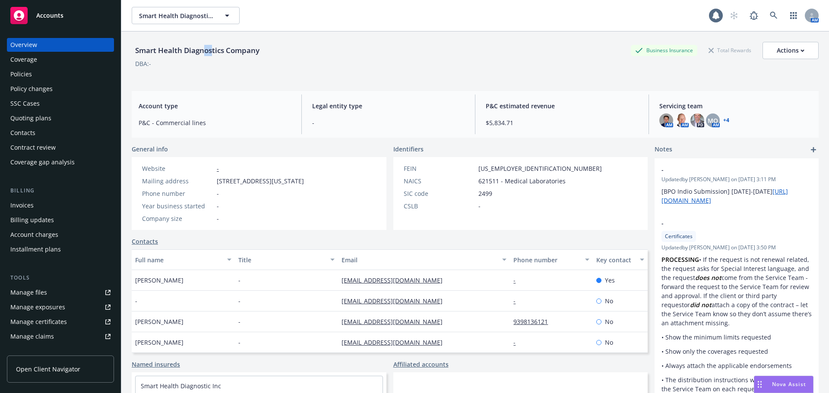
drag, startPoint x: 211, startPoint y: 48, endPoint x: 230, endPoint y: 48, distance: 19.9
click at [224, 48] on div "Smart Health Diagnostics Company" at bounding box center [197, 50] width 131 height 11
click at [244, 49] on div "Smart Health Diagnostics Company" at bounding box center [197, 50] width 131 height 11
click at [262, 47] on div "Smart Health Diagnostics Company" at bounding box center [197, 50] width 131 height 11
drag, startPoint x: 260, startPoint y: 52, endPoint x: 136, endPoint y: 51, distance: 124.3
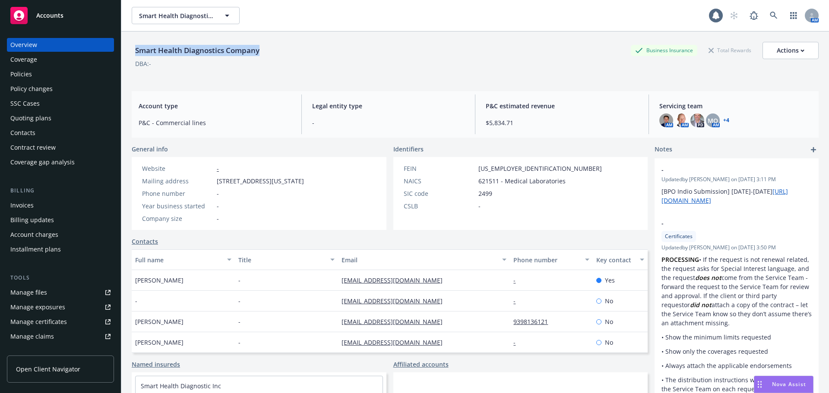
click at [136, 51] on div "Smart Health Diagnostics Company" at bounding box center [197, 50] width 131 height 11
click at [38, 79] on div "Policies" at bounding box center [60, 74] width 100 height 14
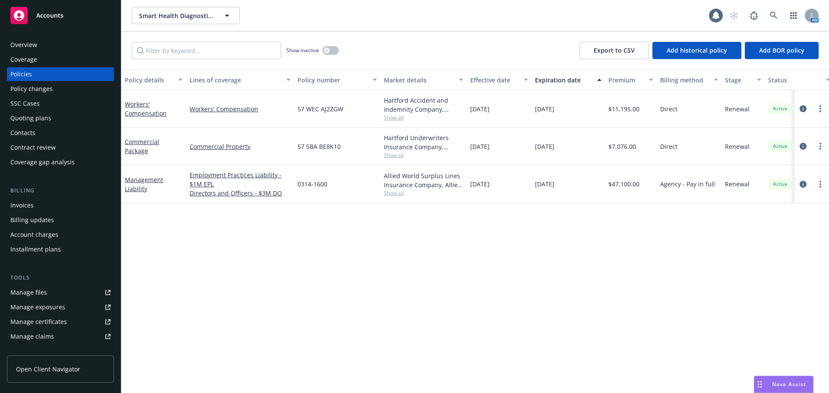
click at [76, 98] on div "SSC Cases" at bounding box center [60, 104] width 100 height 14
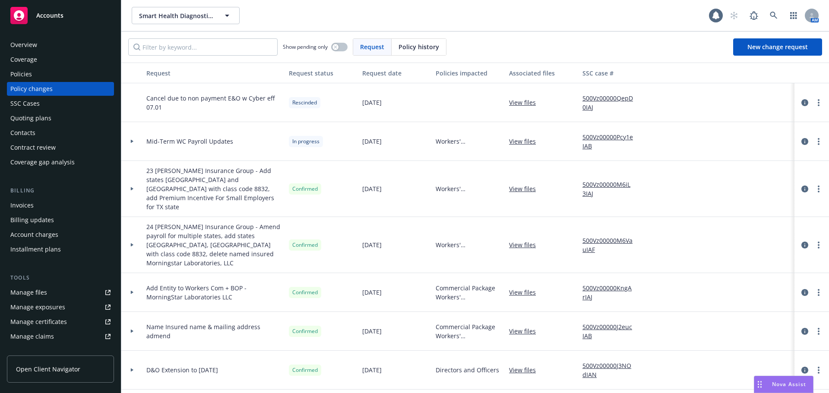
click at [33, 207] on div "Invoices" at bounding box center [60, 206] width 100 height 14
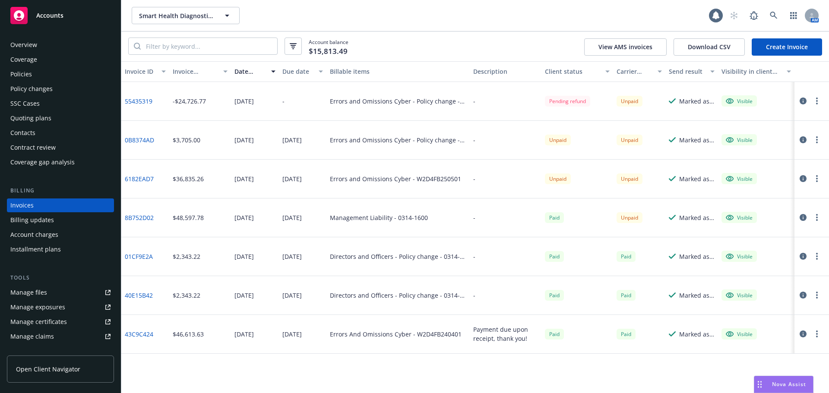
click at [815, 107] on div at bounding box center [811, 101] width 35 height 39
click at [816, 103] on icon "button" at bounding box center [817, 101] width 2 height 7
click at [773, 233] on link "Void" at bounding box center [766, 239] width 110 height 17
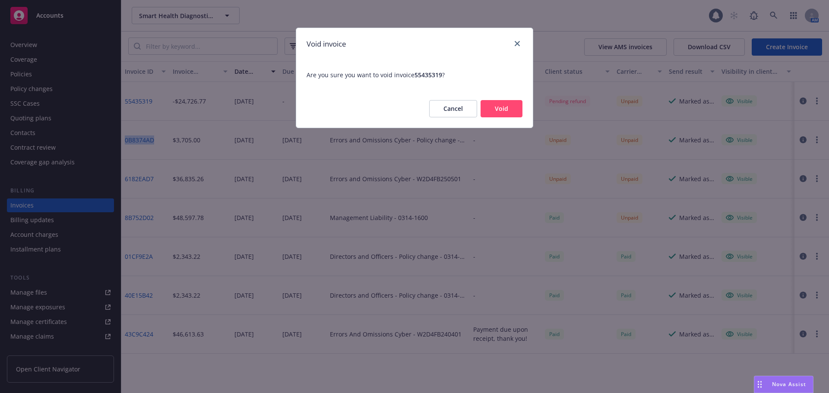
click at [455, 92] on div "Cancel Void" at bounding box center [414, 109] width 236 height 38
click at [463, 93] on div "Cancel Void" at bounding box center [414, 109] width 236 height 38
click at [492, 101] on button "Void" at bounding box center [501, 108] width 42 height 17
click at [492, 101] on div "Cancel Void" at bounding box center [468, 108] width 107 height 17
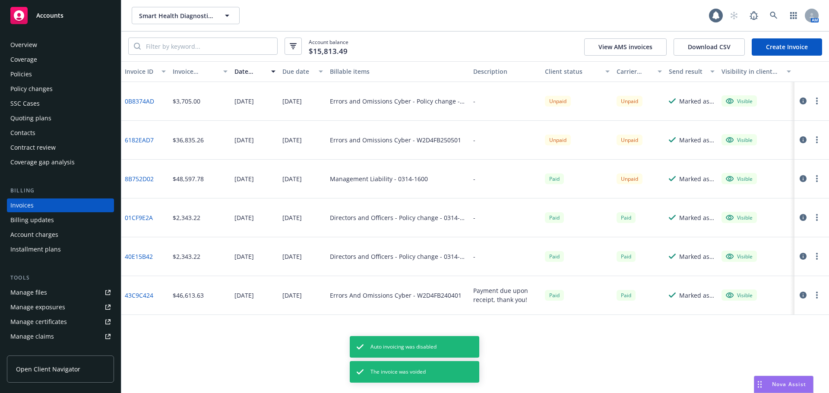
click at [135, 137] on link "6182EAD7" at bounding box center [139, 140] width 29 height 9
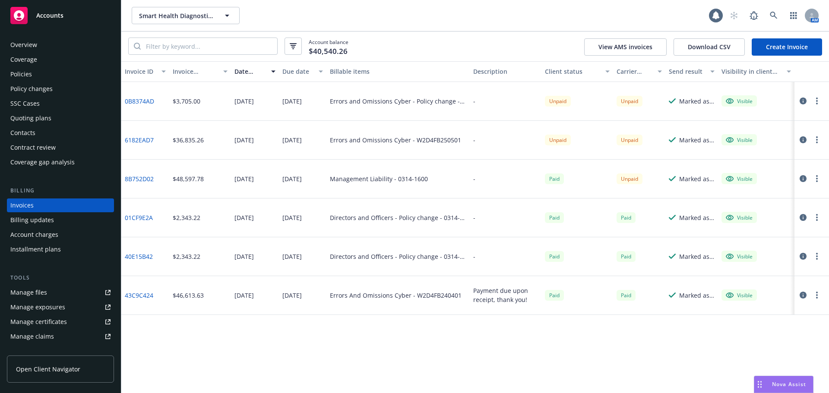
click at [818, 141] on button "button" at bounding box center [816, 140] width 10 height 10
click at [776, 274] on link "Void" at bounding box center [766, 278] width 110 height 17
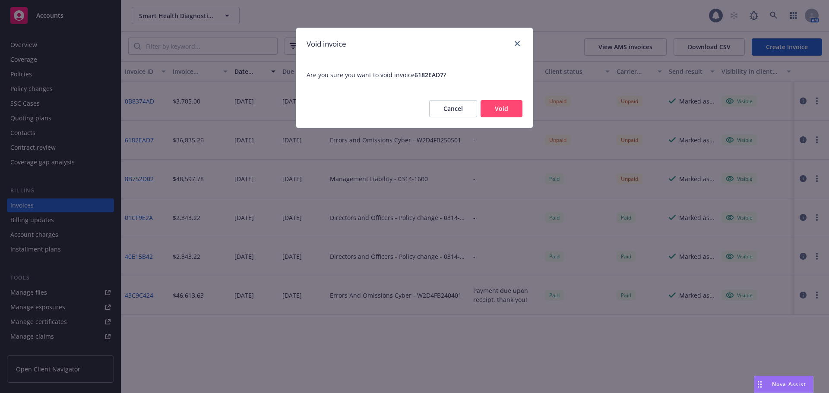
click at [505, 105] on button "Void" at bounding box center [501, 108] width 42 height 17
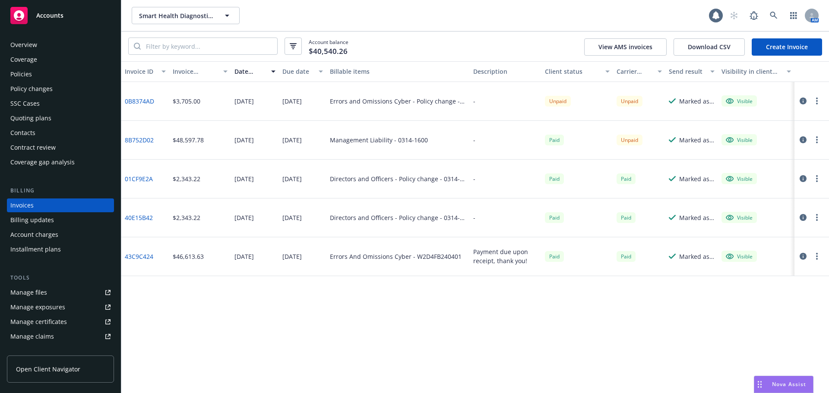
click at [787, 52] on link "Create Invoice" at bounding box center [786, 46] width 70 height 17
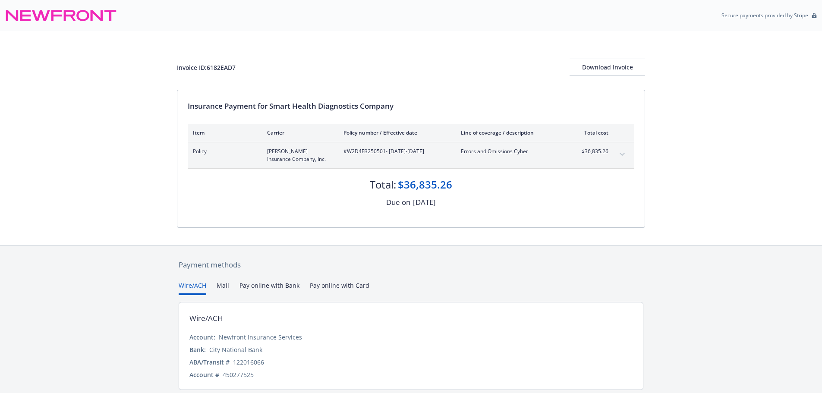
click at [623, 156] on button "expand content" at bounding box center [622, 155] width 14 height 14
click at [623, 151] on button "expand content" at bounding box center [622, 155] width 14 height 14
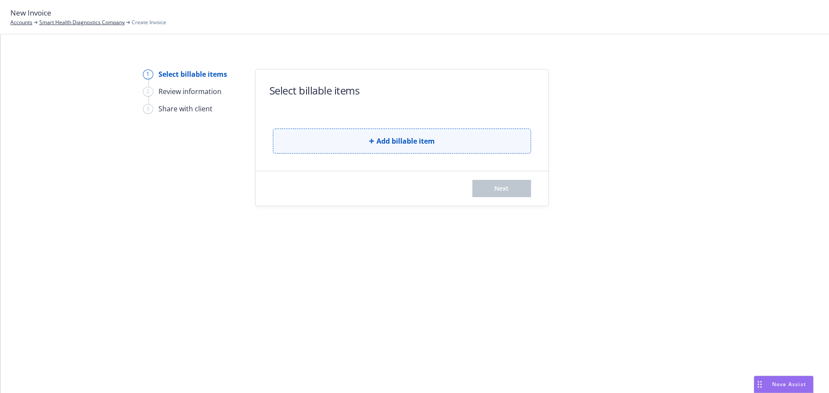
click at [423, 152] on button "Add billable item" at bounding box center [402, 141] width 258 height 25
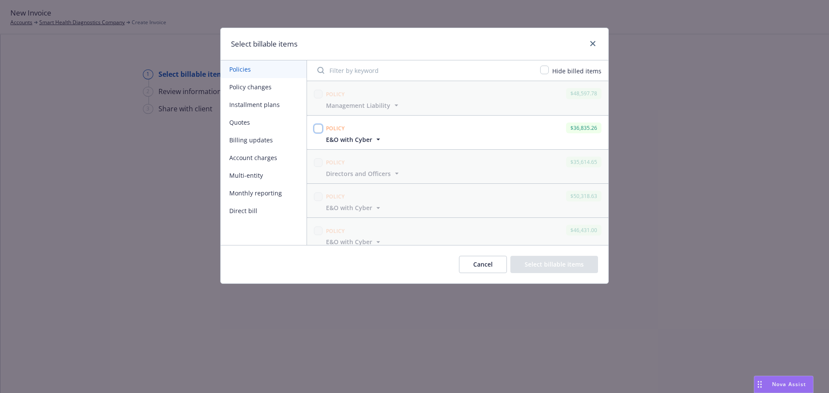
click at [318, 132] on input "checkbox" at bounding box center [318, 128] width 9 height 9
checkbox input "true"
click at [270, 85] on button "Policy changes" at bounding box center [264, 87] width 86 height 18
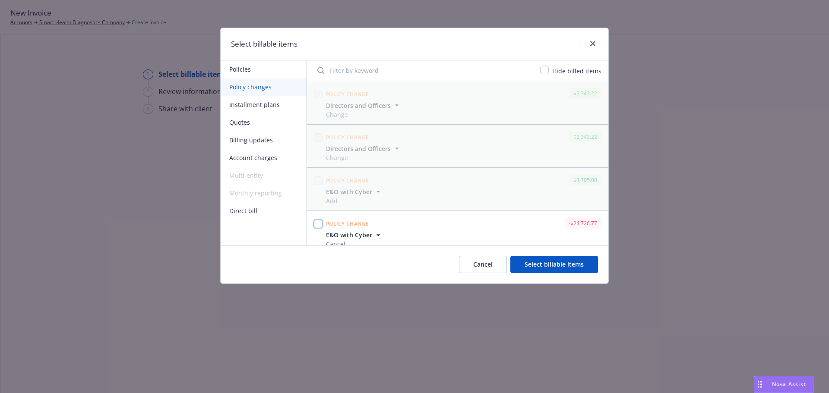
click at [319, 227] on input "checkbox" at bounding box center [318, 224] width 9 height 9
checkbox input "true"
click at [555, 266] on button "Select billable items" at bounding box center [554, 264] width 88 height 17
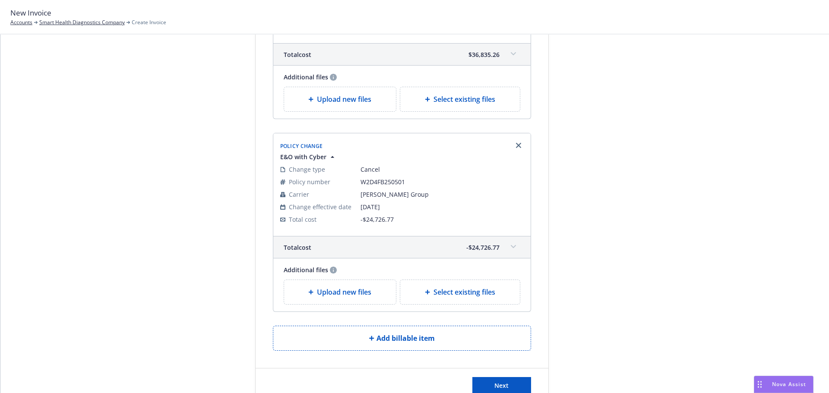
scroll to position [139, 0]
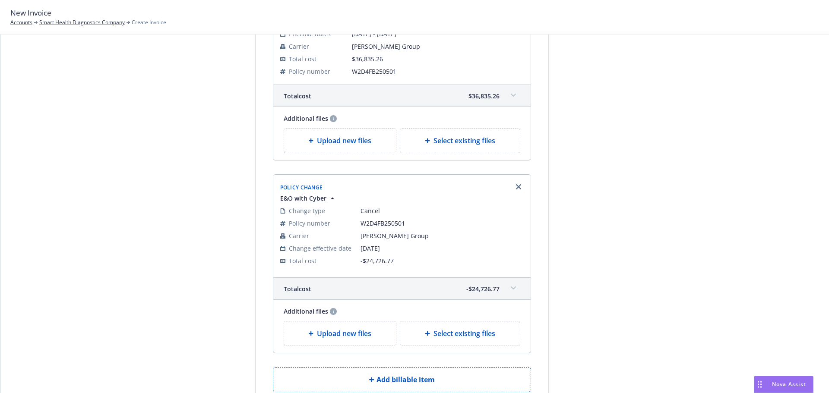
click at [440, 145] on span "Select existing files" at bounding box center [464, 141] width 62 height 10
select select "Invoice - Third Party"
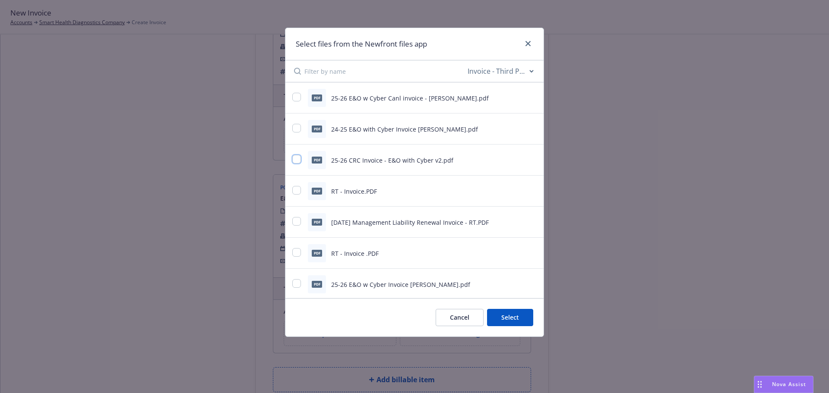
click at [293, 155] on input "checkbox" at bounding box center [296, 159] width 9 height 9
checkbox input "true"
click at [545, 317] on div "Select files from the Newfront files app All file types Agreements Allocations …" at bounding box center [414, 196] width 829 height 393
click at [530, 314] on button "Select 1 file" at bounding box center [502, 317] width 62 height 17
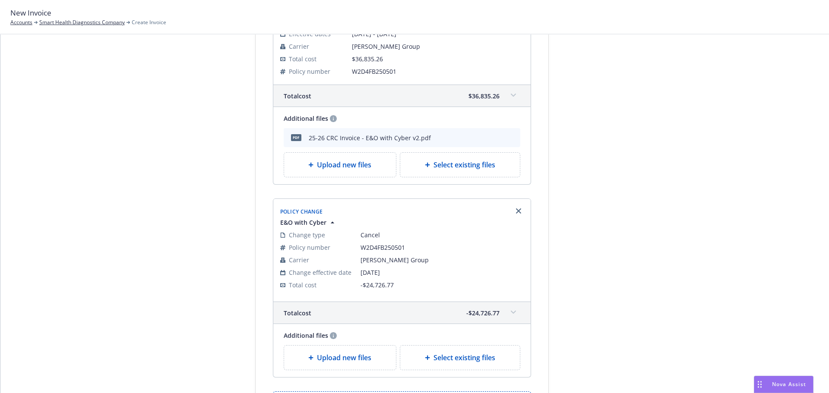
scroll to position [250, 0]
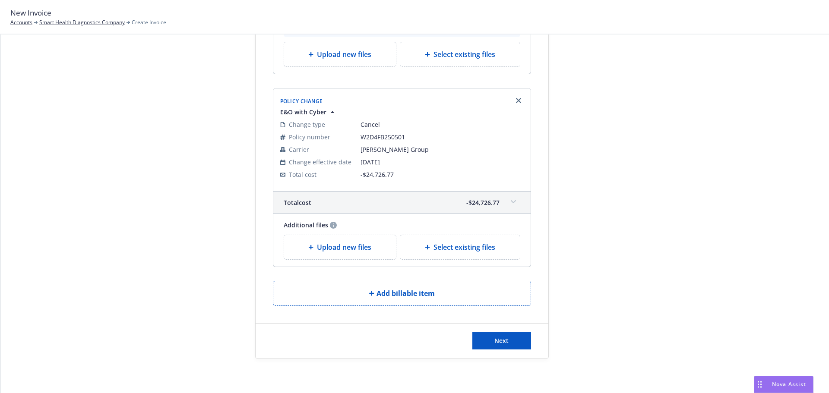
click at [438, 246] on span "Select existing files" at bounding box center [464, 247] width 62 height 10
select select "Invoice - Third Party"
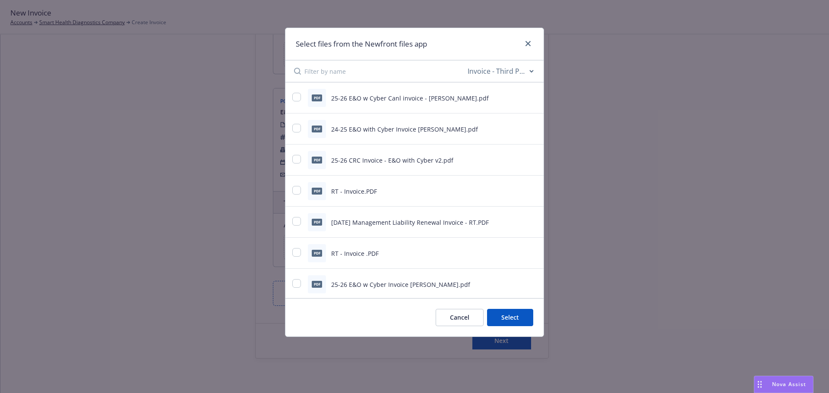
click at [288, 99] on div "pdf 25-26 E&O w Cyber Canl invoice - Beazley.pdf" at bounding box center [414, 97] width 258 height 31
click at [303, 101] on div "pdf 25-26 E&O w Cyber Canl invoice - Beazley.pdf" at bounding box center [403, 98] width 223 height 18
click at [303, 98] on div "pdf 25-26 E&O w Cyber Canl invoice - Beazley.pdf" at bounding box center [403, 98] width 223 height 18
click at [298, 95] on input "checkbox" at bounding box center [296, 97] width 9 height 9
checkbox input "true"
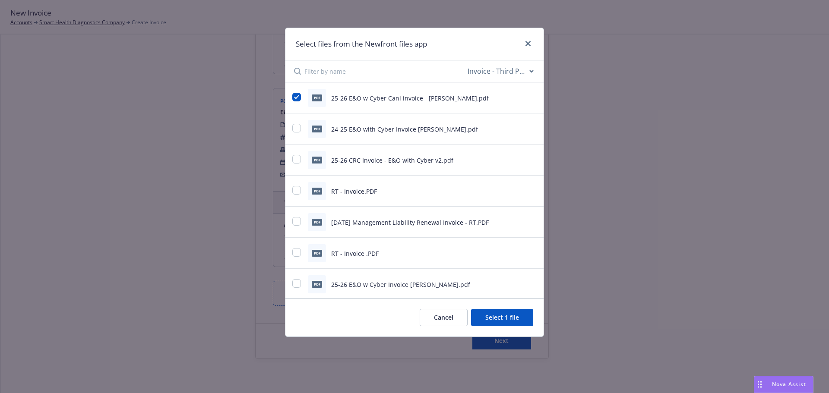
click at [523, 317] on button "Select 1 file" at bounding box center [502, 317] width 62 height 17
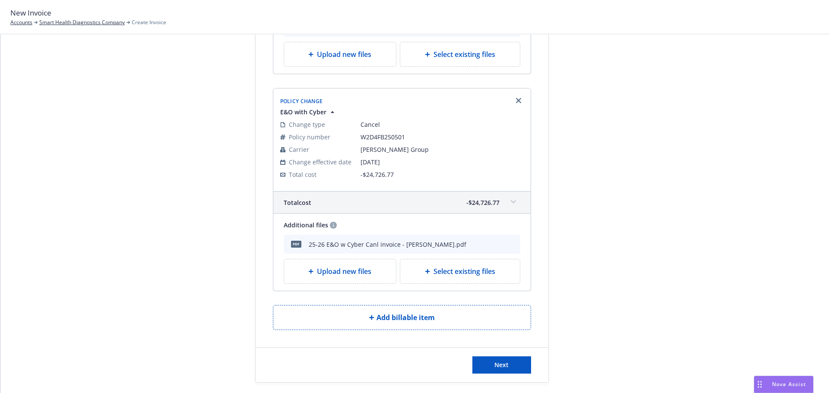
click at [513, 351] on div "Next" at bounding box center [401, 365] width 293 height 35
click at [514, 364] on button "Next" at bounding box center [501, 364] width 59 height 17
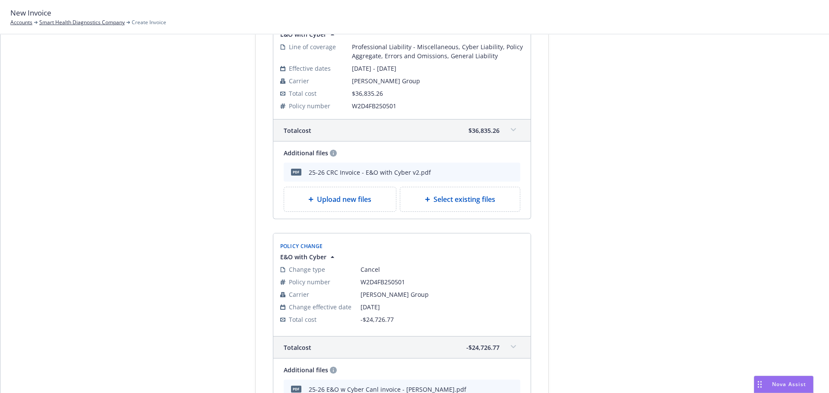
scroll to position [380, 0]
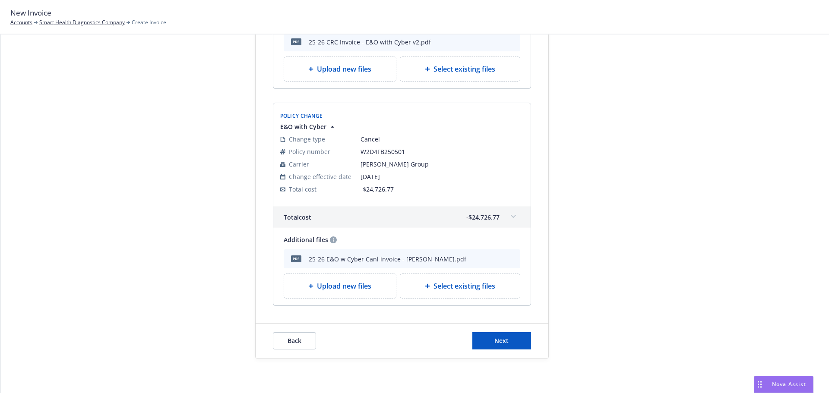
click at [530, 347] on div "Back Next" at bounding box center [401, 341] width 293 height 35
click at [507, 346] on button "Next" at bounding box center [501, 340] width 59 height 17
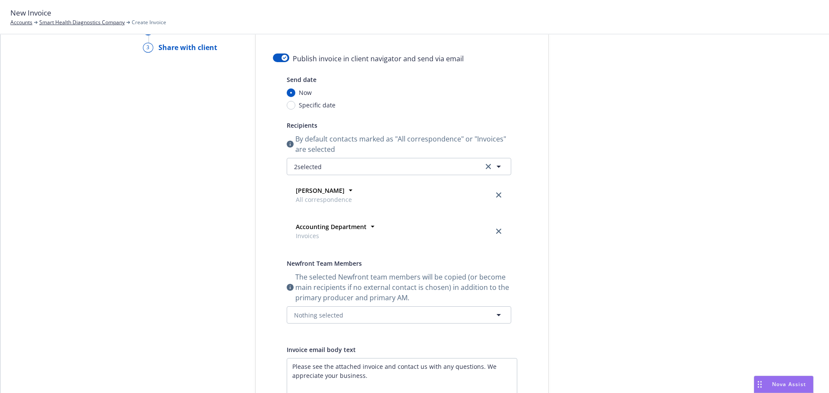
scroll to position [0, 0]
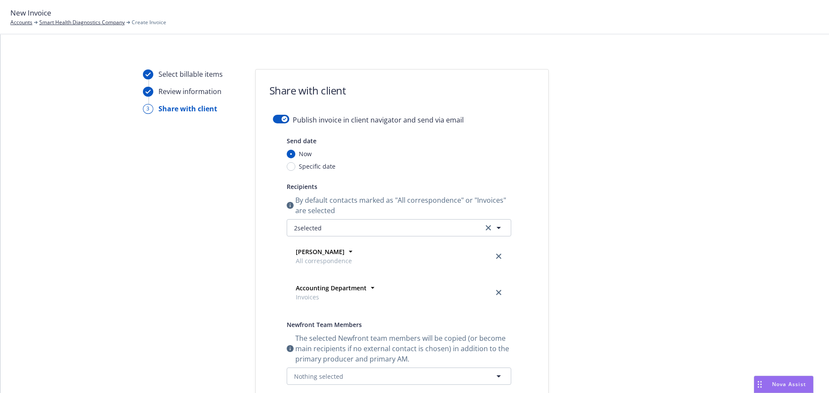
click at [273, 123] on div "Publish invoice in client navigator and send via email" at bounding box center [402, 125] width 258 height 21
drag, startPoint x: 274, startPoint y: 115, endPoint x: 293, endPoint y: 126, distance: 21.5
click at [274, 115] on button "button" at bounding box center [281, 119] width 16 height 9
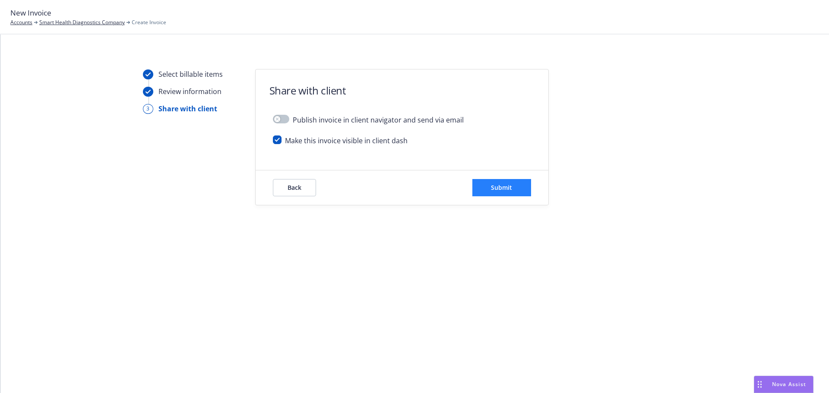
click at [489, 199] on div "Back Submit" at bounding box center [401, 187] width 293 height 35
click at [504, 182] on button "Submit" at bounding box center [501, 187] width 59 height 17
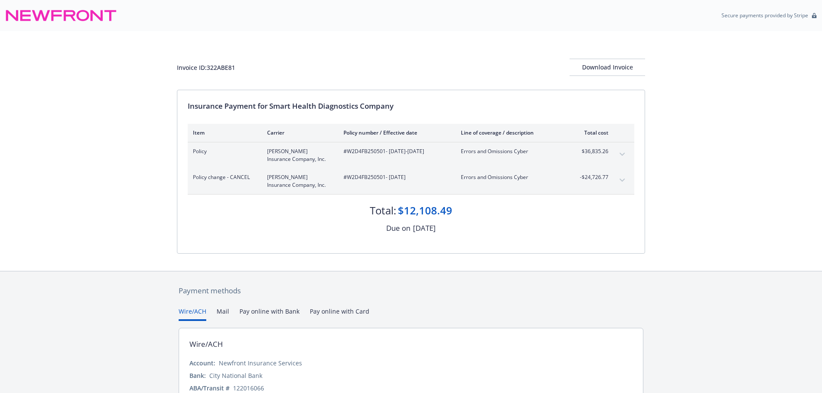
click at [625, 173] on div "Policy change - CANCEL [PERSON_NAME] Insurance Company, Inc. #W2D4FB250501 - [D…" at bounding box center [411, 181] width 447 height 26
click at [624, 155] on icon "expand content" at bounding box center [622, 154] width 5 height 3
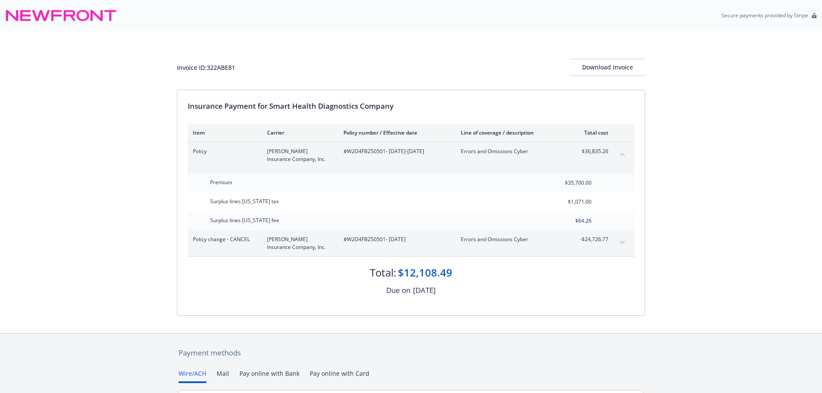
click at [623, 243] on icon "expand content" at bounding box center [622, 242] width 5 height 3
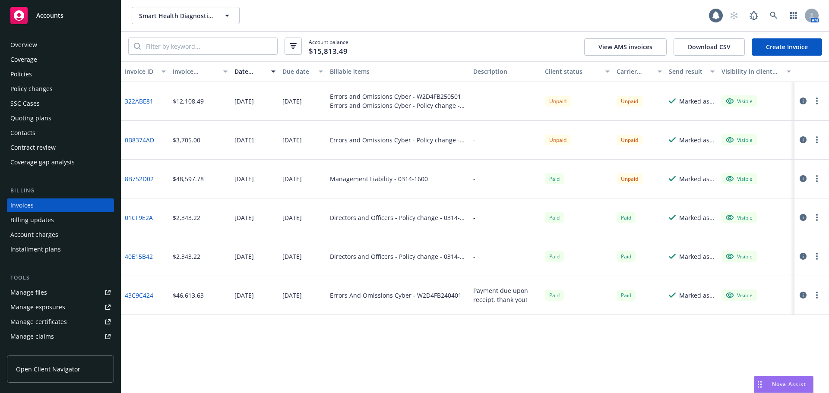
click at [820, 103] on button "button" at bounding box center [816, 101] width 10 height 10
click at [777, 158] on link "Copy invoice URL" at bounding box center [766, 153] width 110 height 17
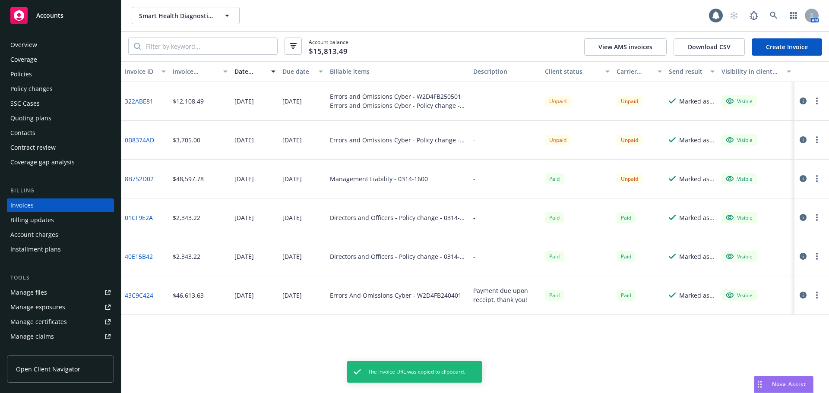
click at [818, 143] on button "button" at bounding box center [816, 140] width 10 height 10
click at [757, 194] on link "Copy invoice URL" at bounding box center [766, 191] width 110 height 17
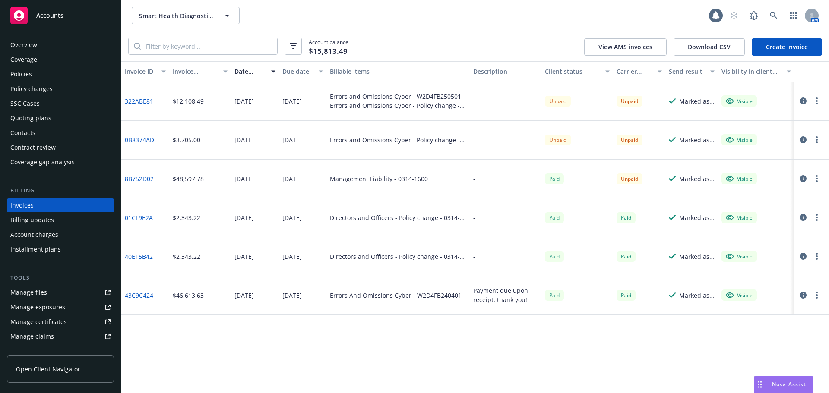
click at [818, 104] on button "button" at bounding box center [816, 101] width 10 height 10
click at [770, 227] on link "Copy logging email" at bounding box center [766, 222] width 110 height 17
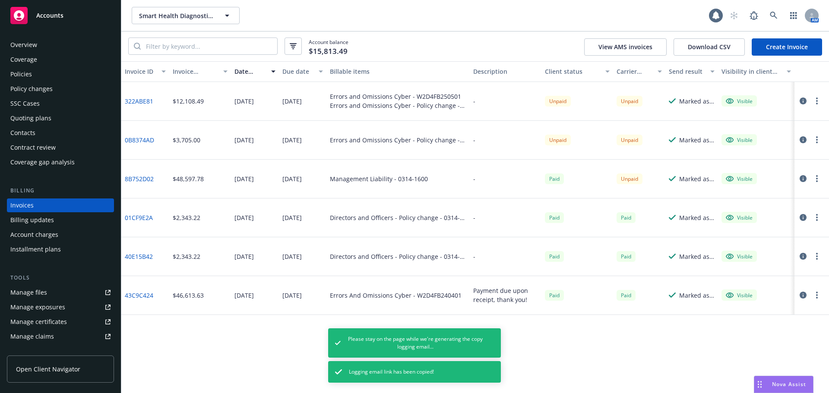
click at [817, 140] on button "button" at bounding box center [816, 140] width 10 height 10
click at [791, 189] on link "Copy invoice URL" at bounding box center [766, 191] width 110 height 17
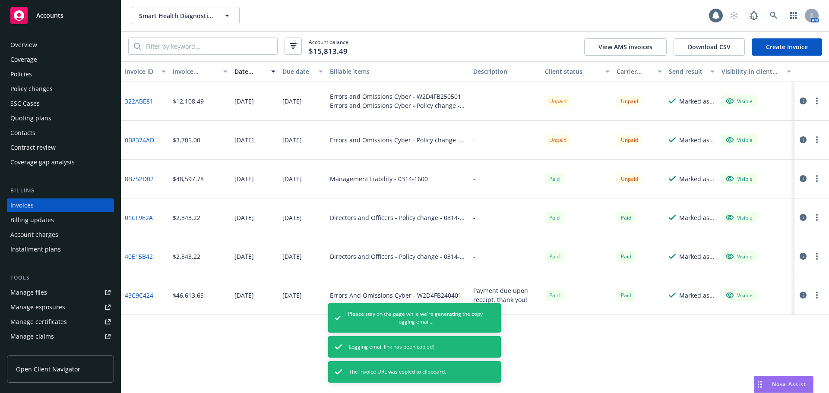
click at [818, 140] on button "button" at bounding box center [816, 140] width 10 height 10
click at [763, 258] on link "Copy logging email" at bounding box center [766, 260] width 110 height 17
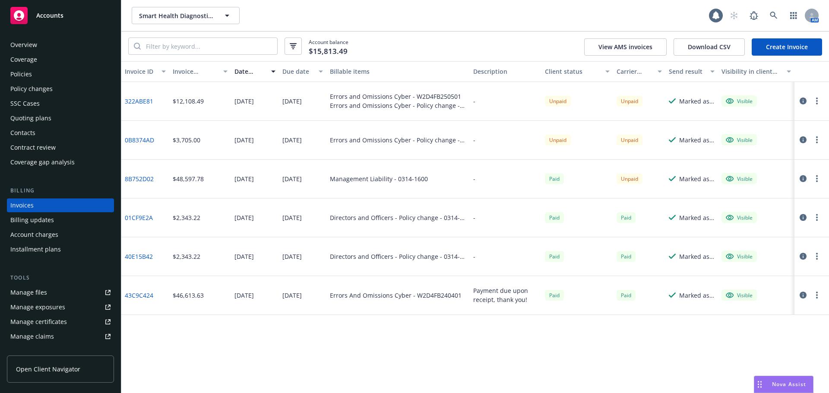
click at [819, 104] on button "button" at bounding box center [816, 101] width 10 height 10
click at [787, 150] on link "Copy invoice URL" at bounding box center [766, 153] width 110 height 17
click at [808, 138] on div at bounding box center [809, 140] width 24 height 10
click at [815, 139] on button "button" at bounding box center [816, 140] width 10 height 10
click at [754, 188] on link "Copy invoice URL" at bounding box center [766, 191] width 110 height 17
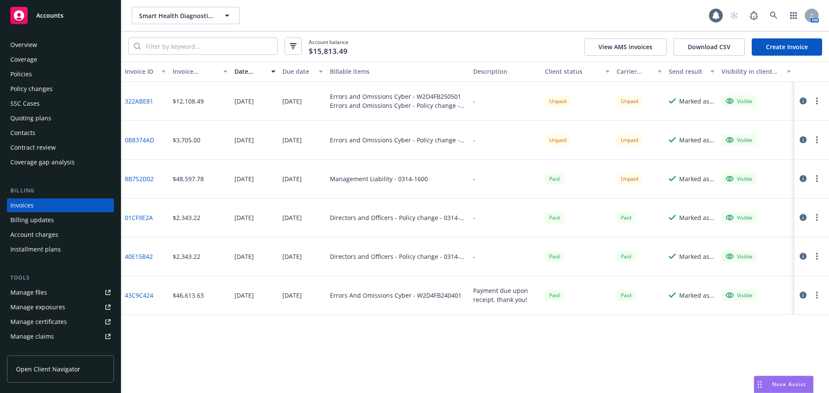
click at [41, 94] on div "Policy changes" at bounding box center [31, 89] width 42 height 14
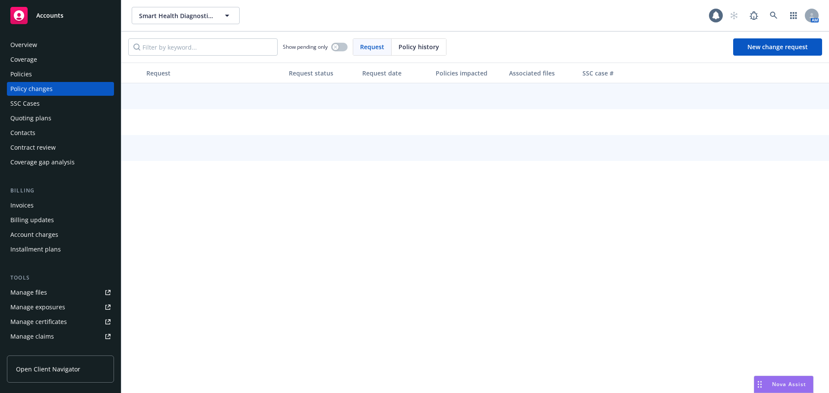
click at [32, 76] on div "Policies" at bounding box center [60, 74] width 100 height 14
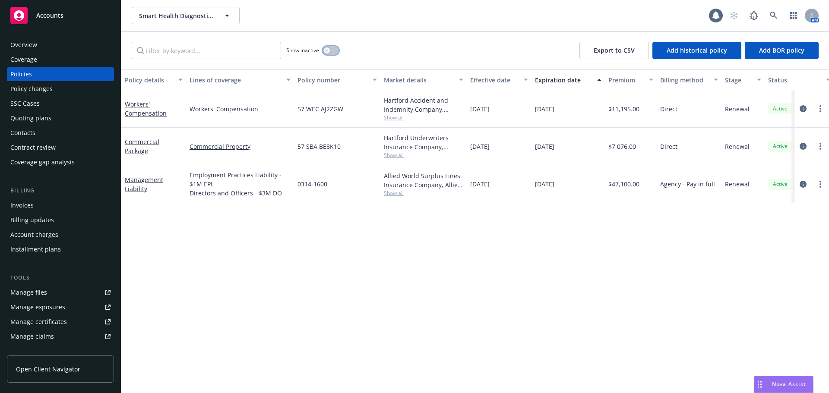
click at [332, 53] on button "button" at bounding box center [330, 50] width 16 height 9
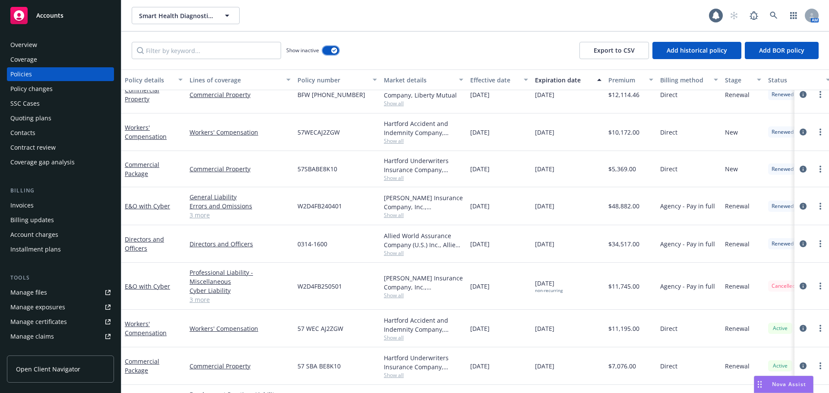
scroll to position [396, 0]
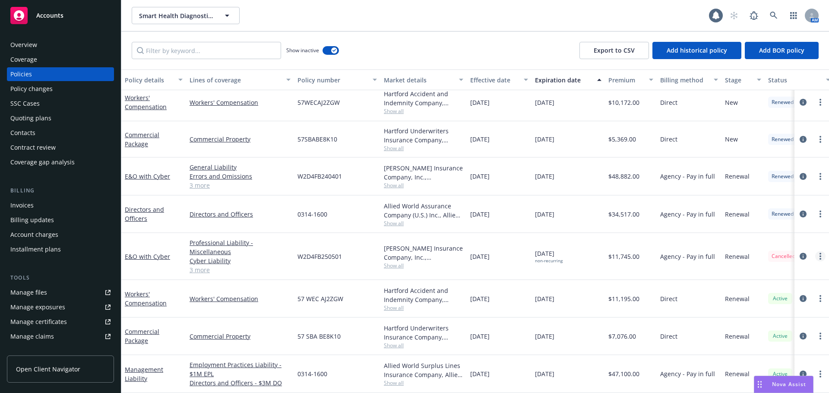
click at [819, 253] on icon "more" at bounding box center [820, 256] width 2 height 7
drag, startPoint x: 784, startPoint y: 222, endPoint x: 824, endPoint y: 205, distance: 43.3
click at [784, 222] on link "Copy logging email" at bounding box center [773, 221] width 101 height 17
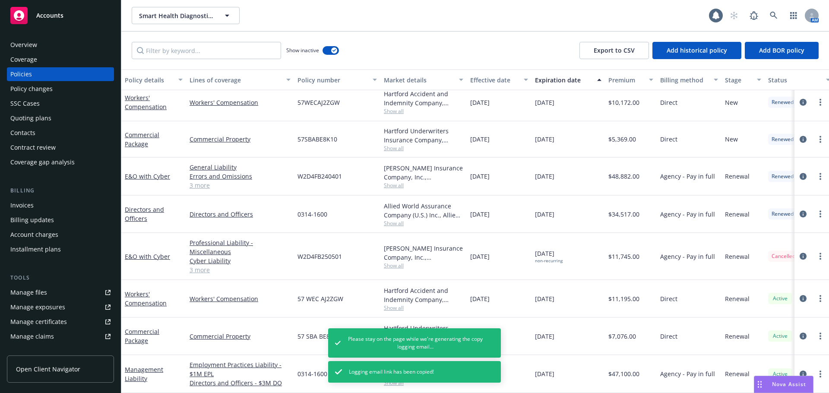
click at [62, 63] on div "Coverage" at bounding box center [60, 60] width 100 height 14
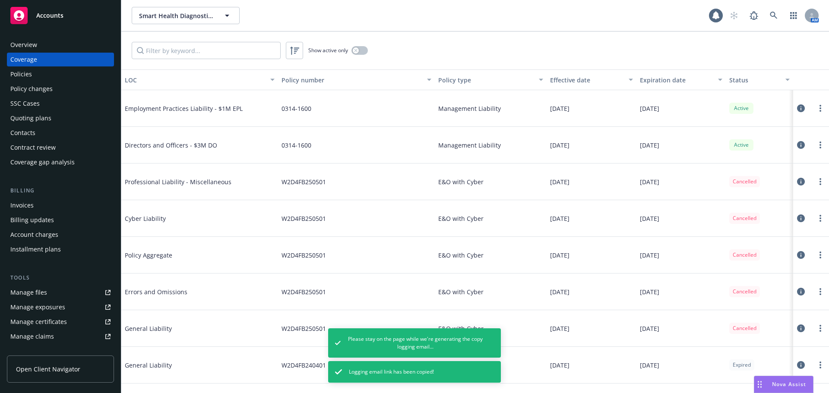
click at [50, 137] on div "Contacts" at bounding box center [60, 133] width 100 height 14
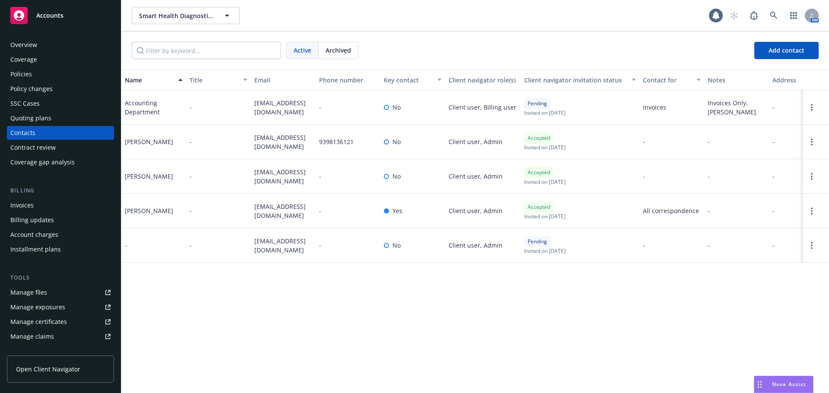
drag, startPoint x: 283, startPoint y: 218, endPoint x: 256, endPoint y: 208, distance: 28.7
click at [278, 212] on span "tsenter@smarthealthdx.com" at bounding box center [283, 211] width 58 height 18
drag, startPoint x: 278, startPoint y: 214, endPoint x: 255, endPoint y: 208, distance: 24.5
click at [255, 208] on span "tsenter@smarthealthdx.com" at bounding box center [283, 211] width 58 height 18
copy span "tsenter@smarthealthdx.com"
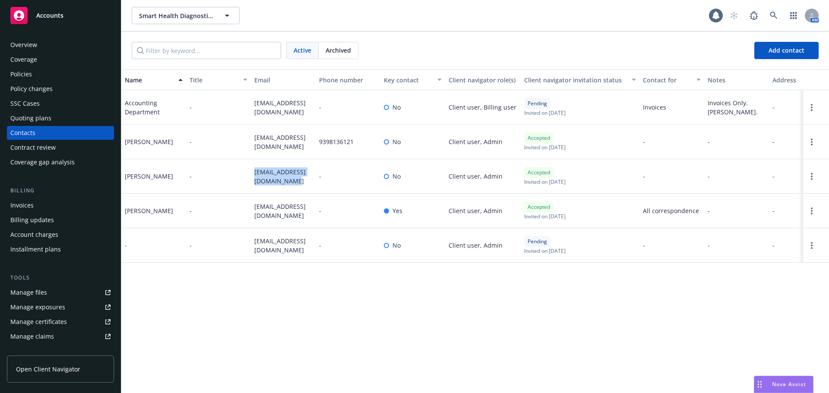
drag, startPoint x: 296, startPoint y: 179, endPoint x: 249, endPoint y: 172, distance: 47.5
click at [249, 172] on div "MJ Johnson - mjjohnson@smarthealthdx.com - No Client user, Admin Accepted Invit…" at bounding box center [474, 176] width 707 height 35
copy div "mjjohnson@smarthealthdx.com"
click at [294, 148] on span "mnunez@smarthealthdx.com" at bounding box center [283, 142] width 58 height 18
drag, startPoint x: 284, startPoint y: 150, endPoint x: 254, endPoint y: 141, distance: 31.1
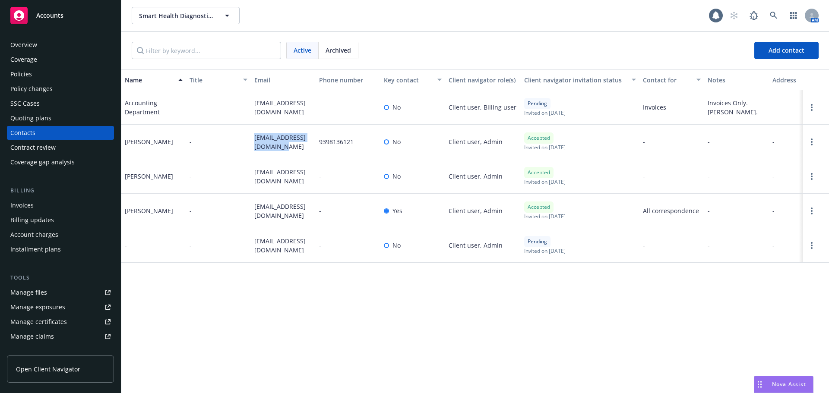
click at [254, 141] on div "mnunez@smarthealthdx.com" at bounding box center [283, 142] width 65 height 35
copy span "mnunez@smarthealthdx.com"
drag, startPoint x: 280, startPoint y: 115, endPoint x: 246, endPoint y: 108, distance: 34.3
click at [246, 108] on div "Accounting Department - ap@aylanetworks.com - No Client user, Billing user Pend…" at bounding box center [474, 107] width 707 height 35
copy div "ap@aylanetworks.com"
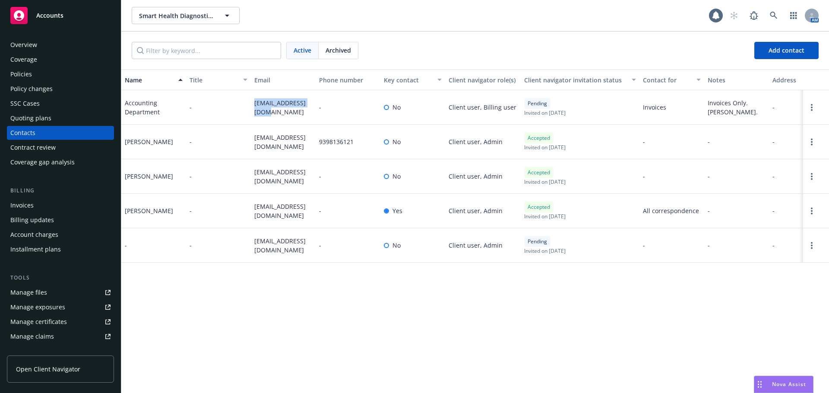
click at [295, 249] on span "larrydentice@smarthealthdx.com" at bounding box center [283, 245] width 58 height 18
drag, startPoint x: 296, startPoint y: 254, endPoint x: 242, endPoint y: 249, distance: 54.2
click at [242, 249] on div "- - larrydentice@smarthealthdx.com - No Client user, Admin Pending Invited on M…" at bounding box center [474, 245] width 707 height 35
copy div "larrydentice@smarthealthdx.com"
click at [77, 46] on div "Overview" at bounding box center [60, 45] width 100 height 14
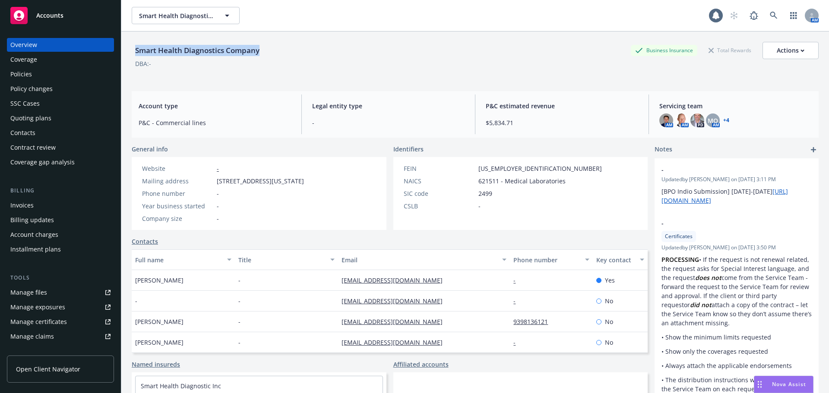
drag, startPoint x: 265, startPoint y: 54, endPoint x: 136, endPoint y: 52, distance: 128.2
click at [136, 52] on div "Smart Health Diagnostics Company Business Insurance Total Rewards Actions" at bounding box center [475, 50] width 687 height 17
copy div "Smart Health Diagnostics Company"
click at [59, 92] on div "Policy changes" at bounding box center [60, 89] width 100 height 14
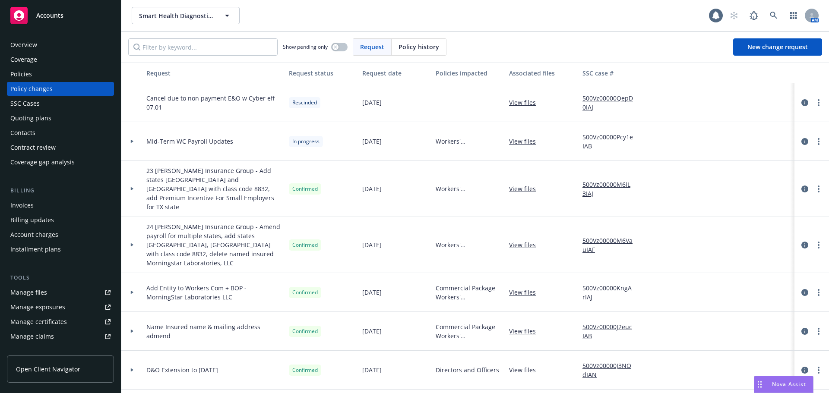
click at [37, 104] on div "SSC Cases" at bounding box center [24, 104] width 29 height 14
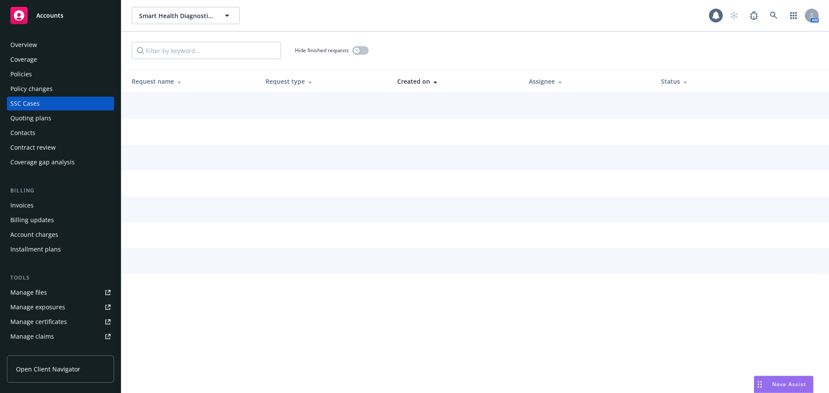
click at [35, 206] on div "Invoices" at bounding box center [60, 206] width 100 height 14
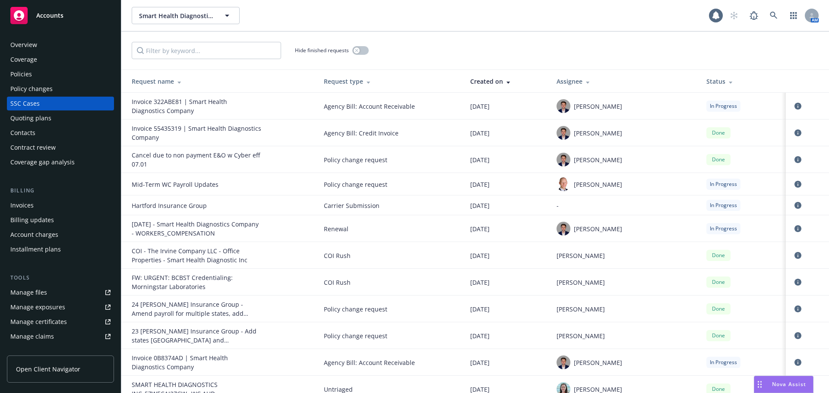
click at [46, 206] on div "Invoices" at bounding box center [60, 206] width 100 height 14
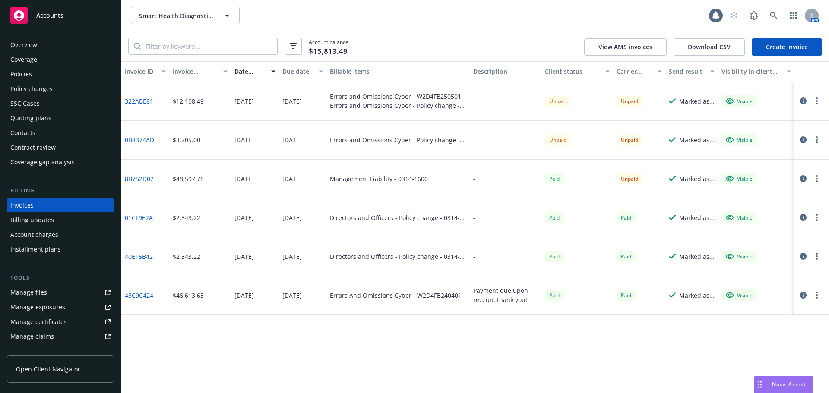
click at [820, 105] on div at bounding box center [809, 101] width 24 height 10
click at [817, 106] on button "button" at bounding box center [816, 101] width 10 height 10
click at [766, 207] on link "Download invoice PDF" at bounding box center [766, 204] width 110 height 17
click at [813, 138] on button "button" at bounding box center [816, 140] width 10 height 10
click at [751, 248] on link "Download invoice PDF" at bounding box center [766, 243] width 110 height 17
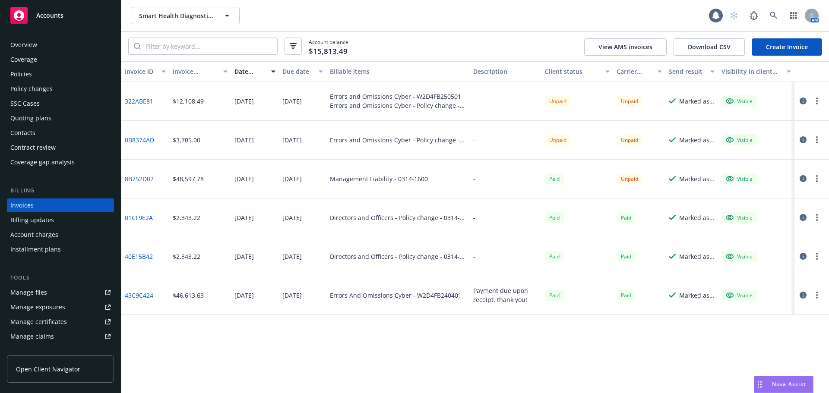
click at [45, 74] on div "Policies" at bounding box center [60, 74] width 100 height 14
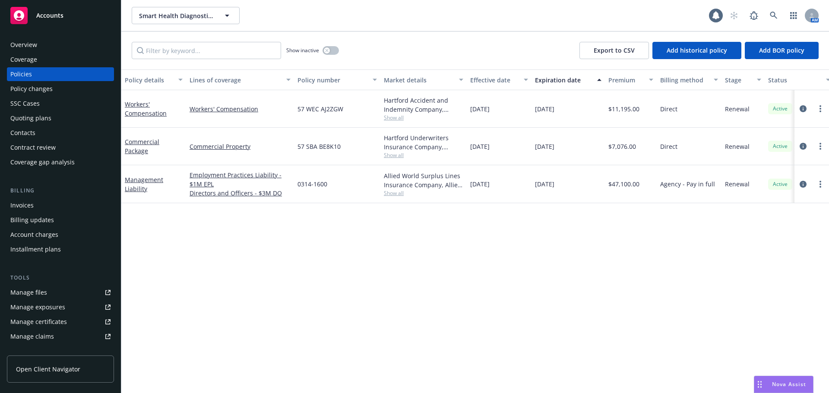
click at [51, 137] on div "Contacts" at bounding box center [60, 133] width 100 height 14
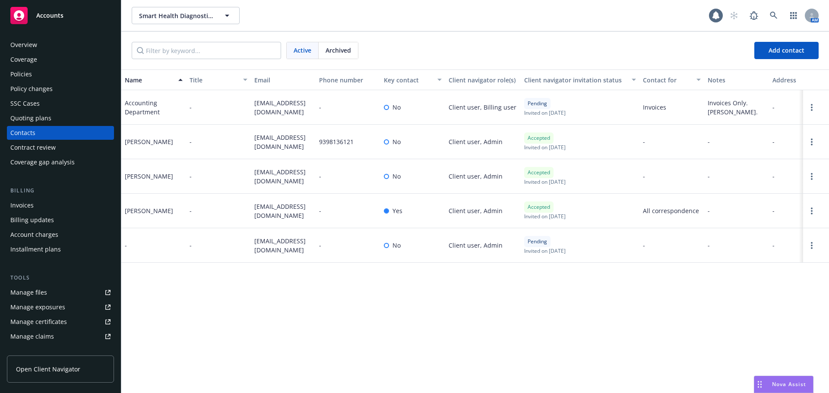
click at [28, 208] on div "Invoices" at bounding box center [21, 206] width 23 height 14
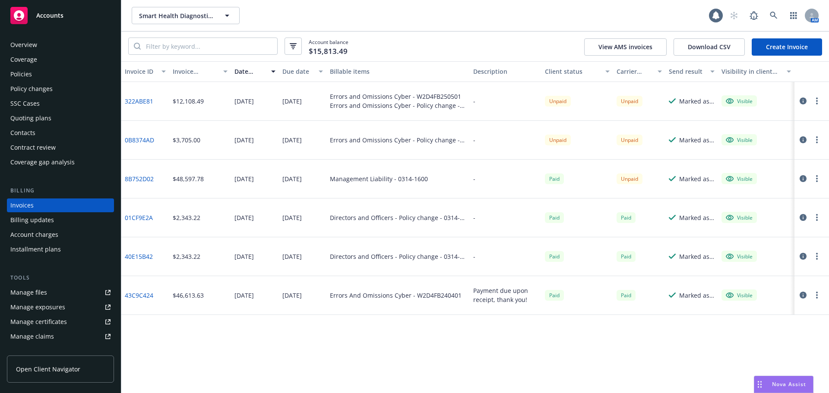
click at [46, 371] on span "Open Client Navigator" at bounding box center [48, 369] width 64 height 9
click at [31, 43] on div "Overview" at bounding box center [23, 45] width 27 height 14
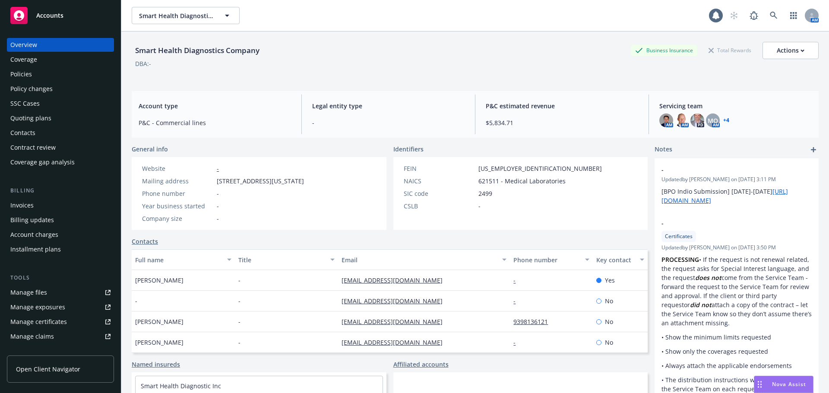
click at [723, 121] on link "+ 4" at bounding box center [726, 120] width 6 height 5
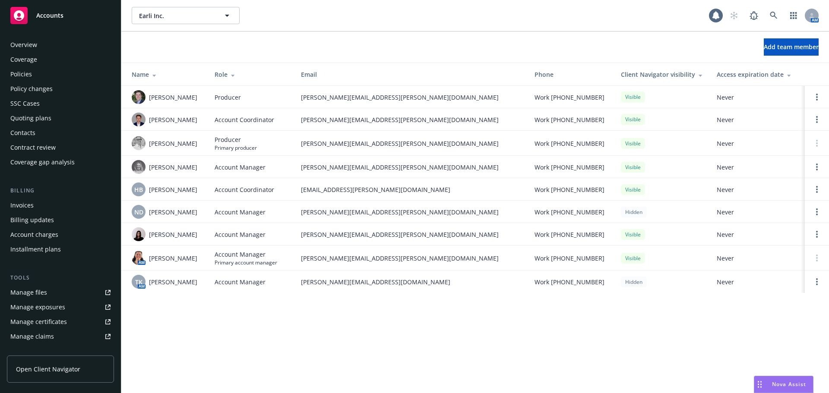
click at [56, 71] on div "Policies" at bounding box center [60, 74] width 100 height 14
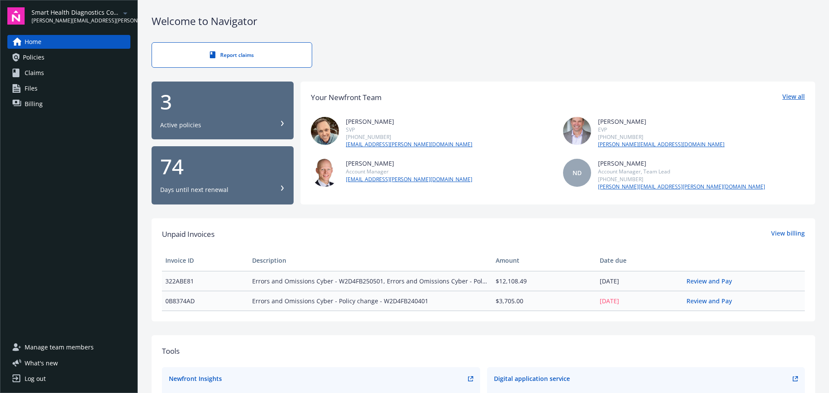
click at [787, 96] on link "View all" at bounding box center [793, 97] width 22 height 11
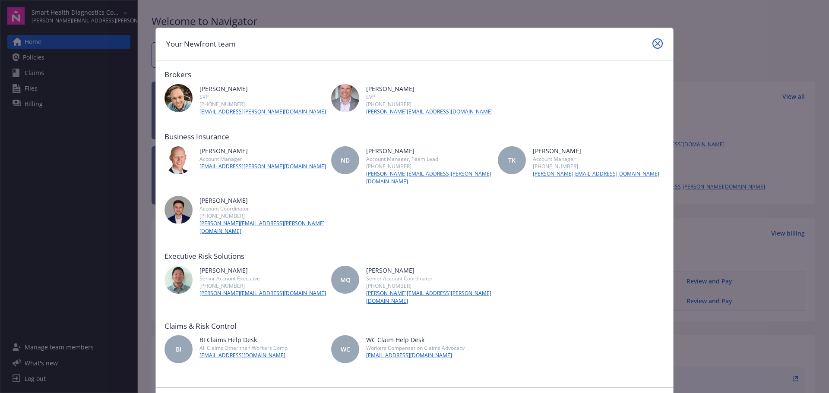
click at [653, 42] on link "close" at bounding box center [657, 43] width 10 height 10
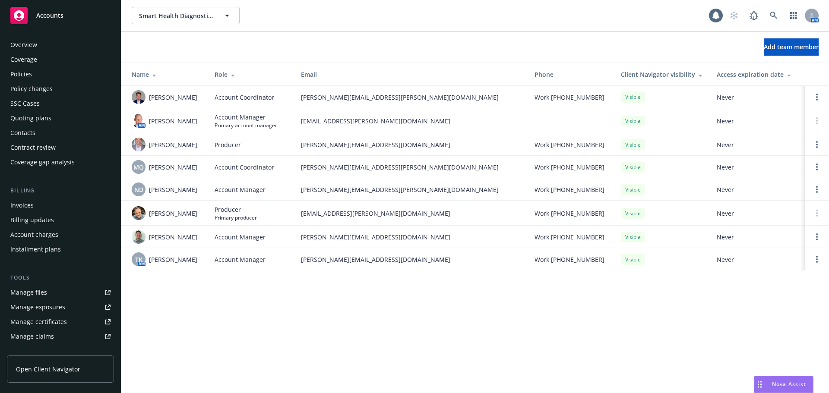
scroll to position [169, 0]
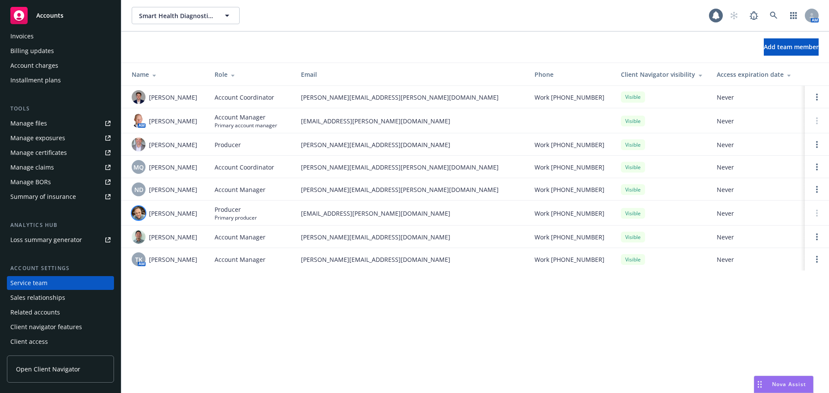
click at [137, 215] on img at bounding box center [139, 213] width 14 height 14
click at [289, 304] on div "Smart Health Diagnostics Company Smart Health Diagnostics Company 1 AM Add team…" at bounding box center [474, 196] width 707 height 393
click at [820, 191] on link "Open options" at bounding box center [816, 189] width 10 height 10
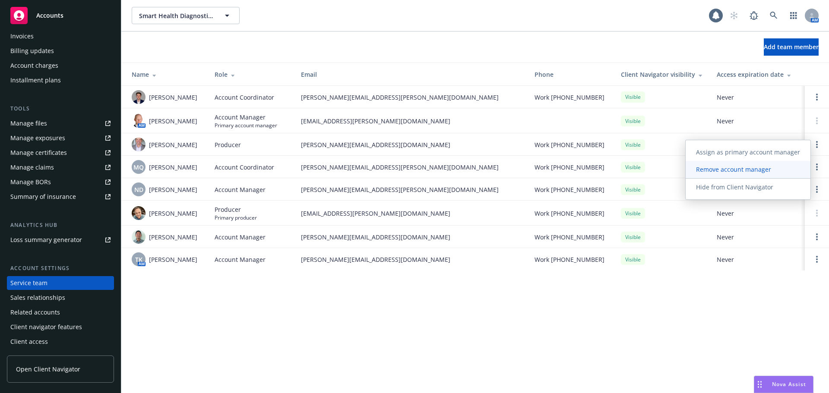
click at [781, 172] on span "Remove account manager" at bounding box center [733, 169] width 96 height 8
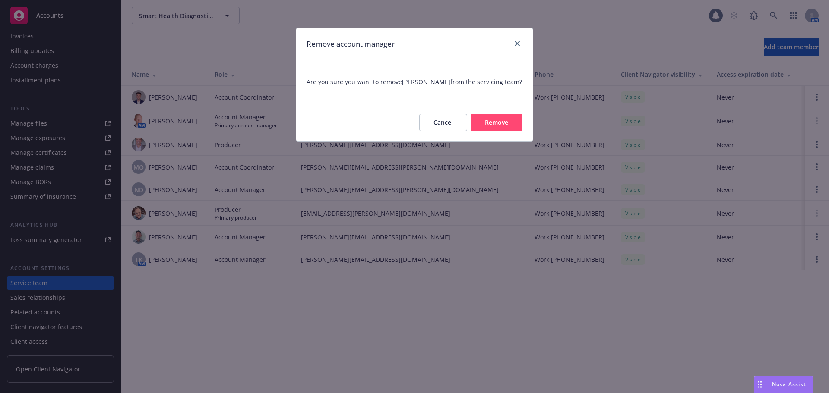
click at [486, 124] on button "Remove" at bounding box center [496, 122] width 52 height 17
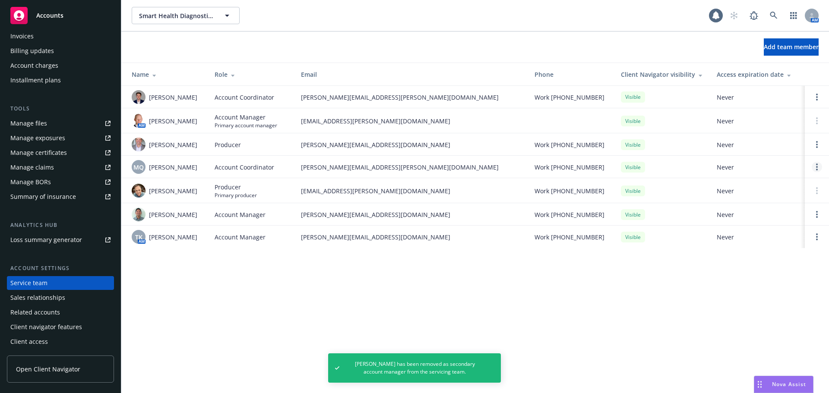
click at [816, 172] on link "Open options" at bounding box center [816, 167] width 10 height 10
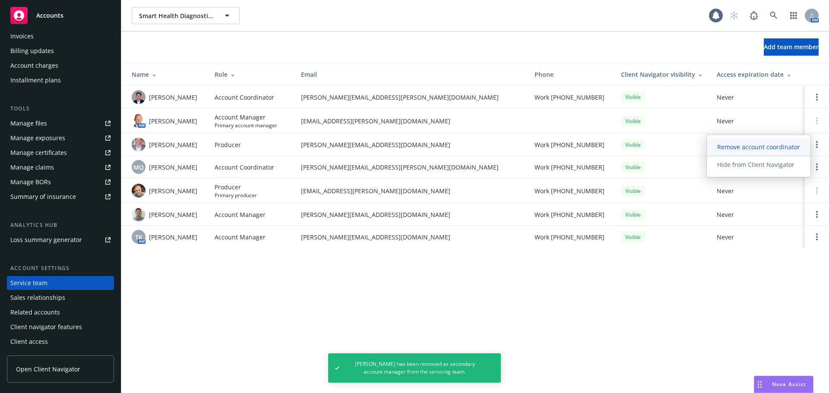
click at [745, 150] on span "Remove account coordinator" at bounding box center [758, 147] width 104 height 8
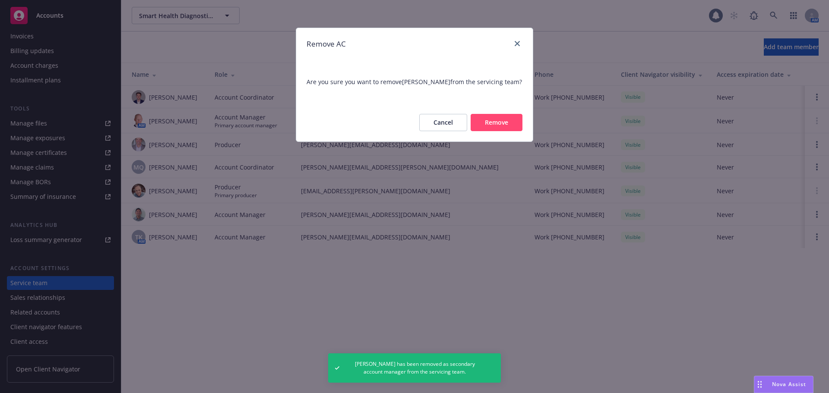
click at [492, 121] on button "Remove" at bounding box center [496, 122] width 52 height 17
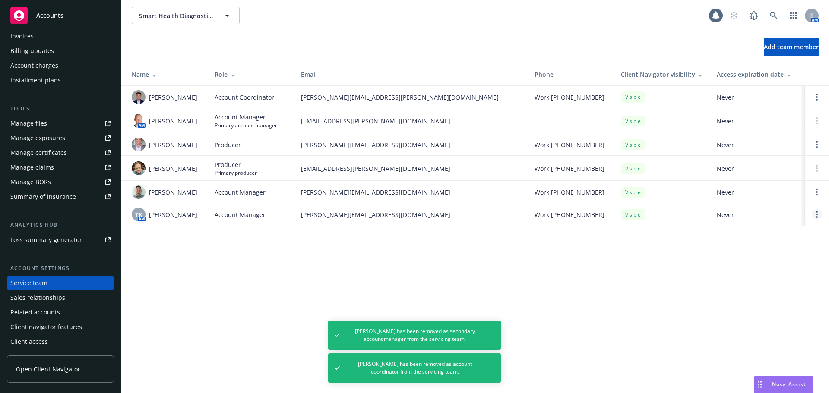
click at [813, 215] on link "Open options" at bounding box center [816, 214] width 10 height 10
click at [558, 272] on div "Smart Health Diagnostics Company Smart Health Diagnostics Company 1 AM Add team…" at bounding box center [474, 196] width 707 height 393
click at [817, 197] on link "Open options" at bounding box center [816, 192] width 10 height 10
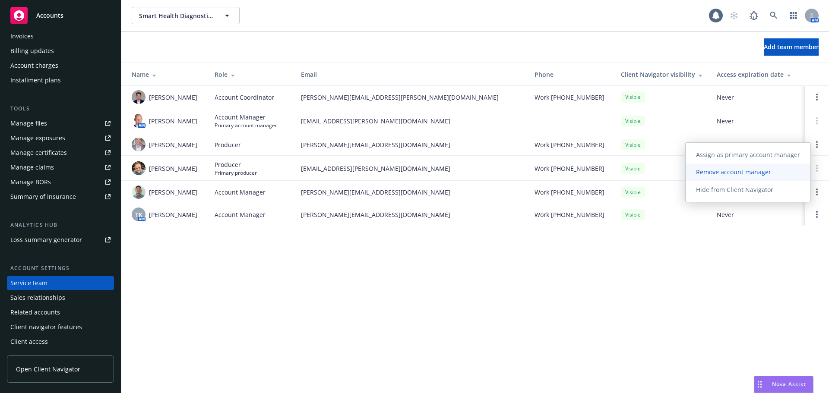
click at [753, 178] on link "Remove account manager" at bounding box center [747, 172] width 125 height 17
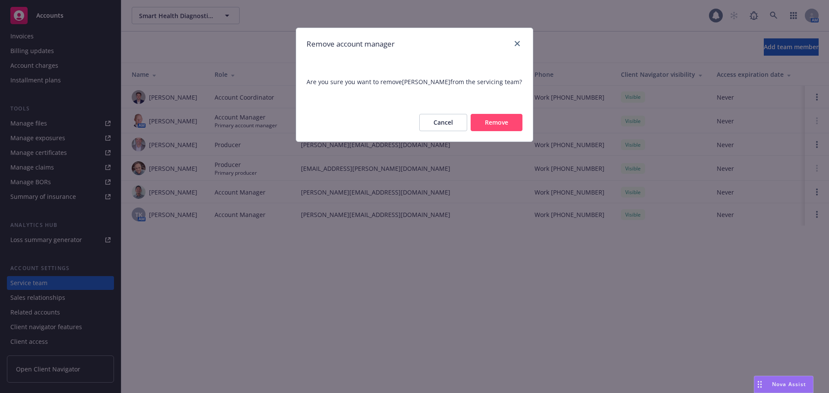
click at [480, 121] on button "Remove" at bounding box center [496, 122] width 52 height 17
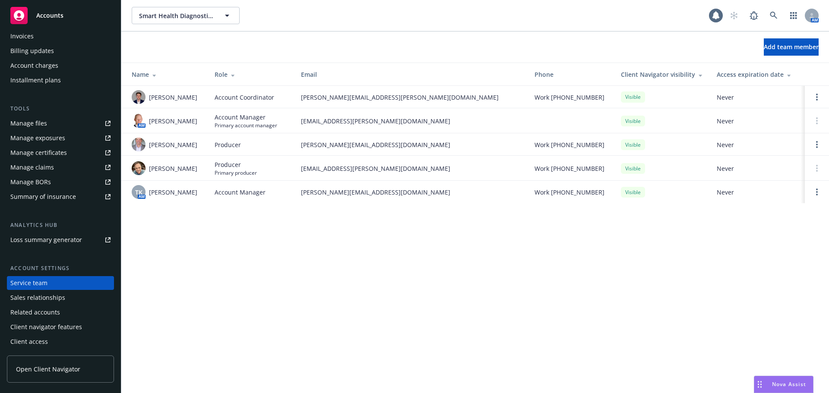
click at [79, 370] on link "Open Client Navigator" at bounding box center [60, 369] width 107 height 27
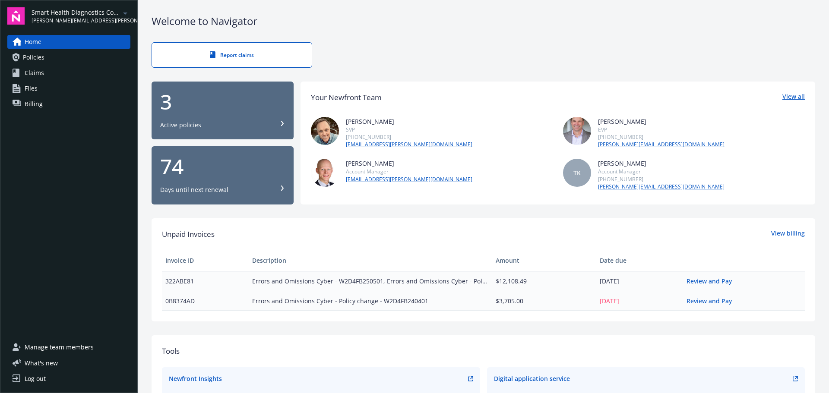
click at [786, 97] on link "View all" at bounding box center [793, 97] width 22 height 11
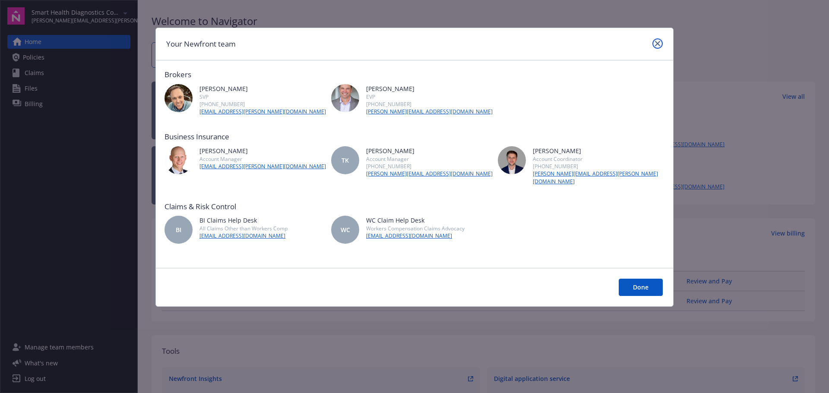
click at [660, 40] on link "close" at bounding box center [657, 43] width 10 height 10
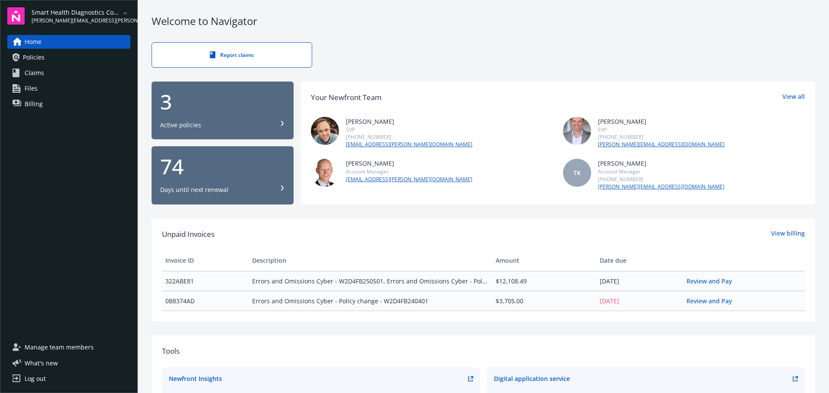
scroll to position [43, 0]
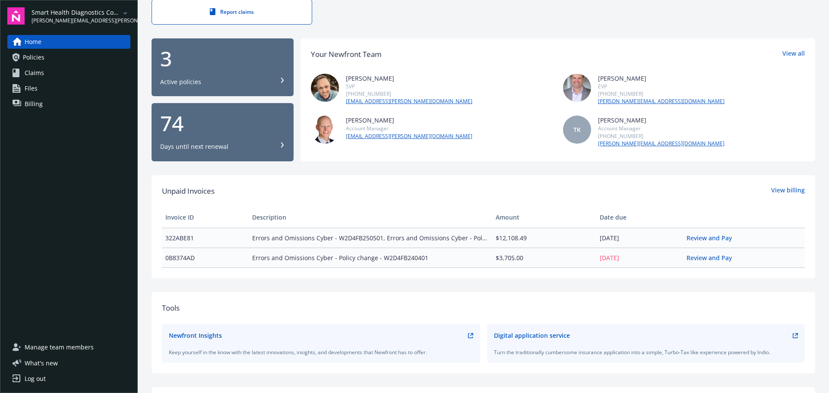
click at [616, 142] on link "[PERSON_NAME][EMAIL_ADDRESS][DOMAIN_NAME]" at bounding box center [661, 144] width 126 height 8
